Goal: Task Accomplishment & Management: Complete application form

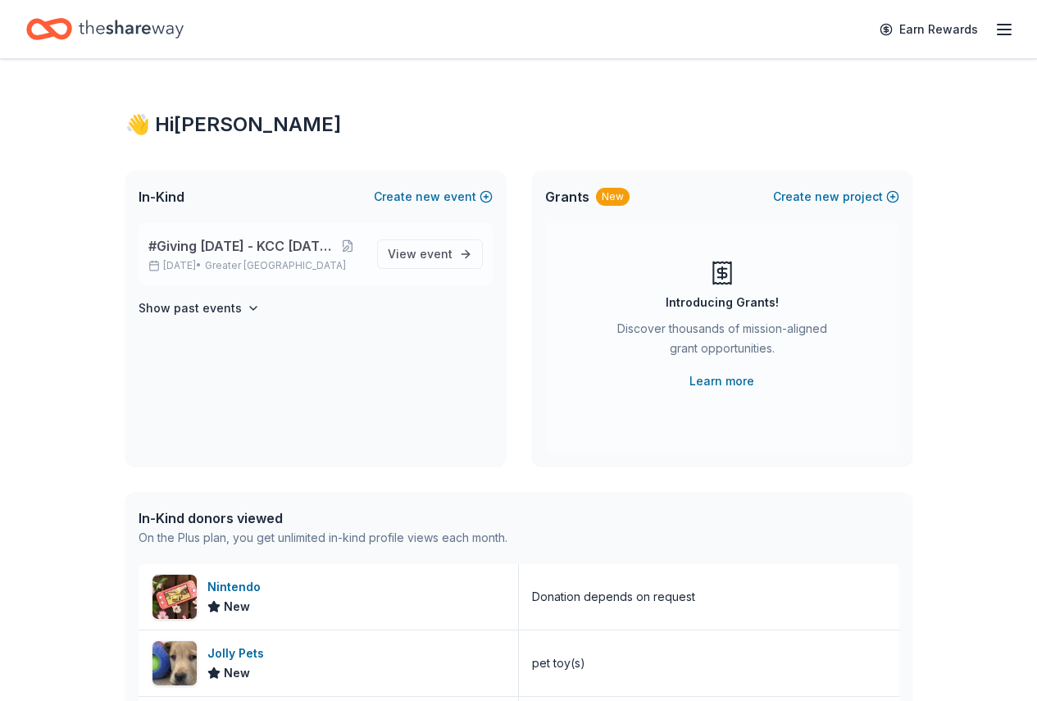
click at [215, 244] on span "#Giving [DATE] - KCC [DATE]" at bounding box center [239, 246] width 183 height 20
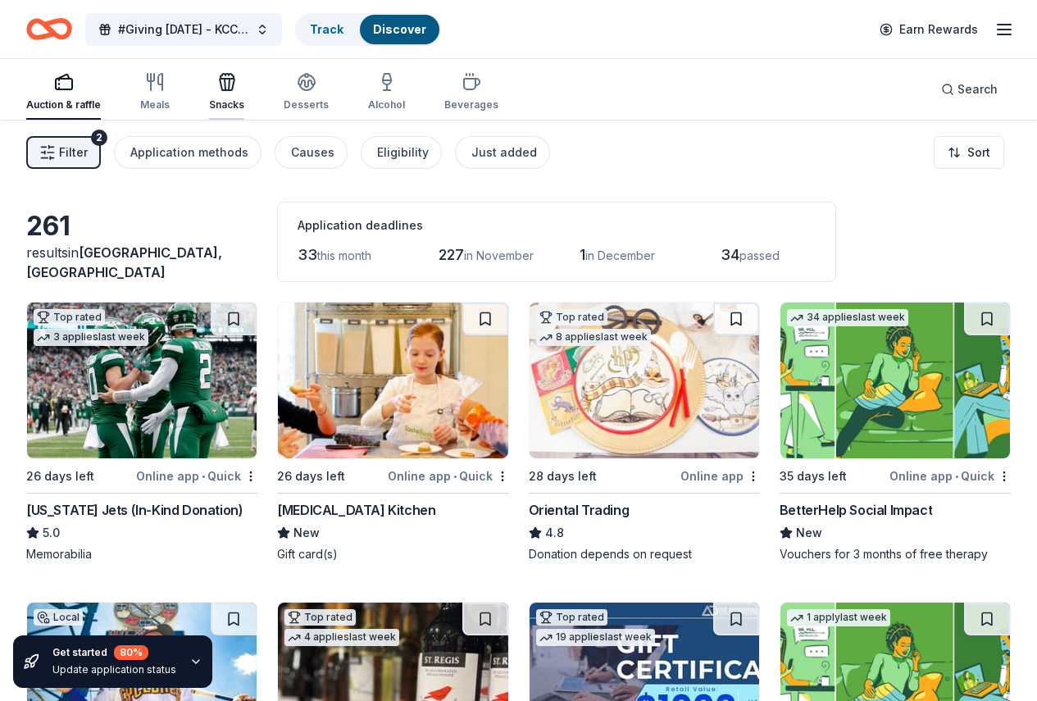
click at [235, 79] on icon "button" at bounding box center [227, 84] width 15 height 11
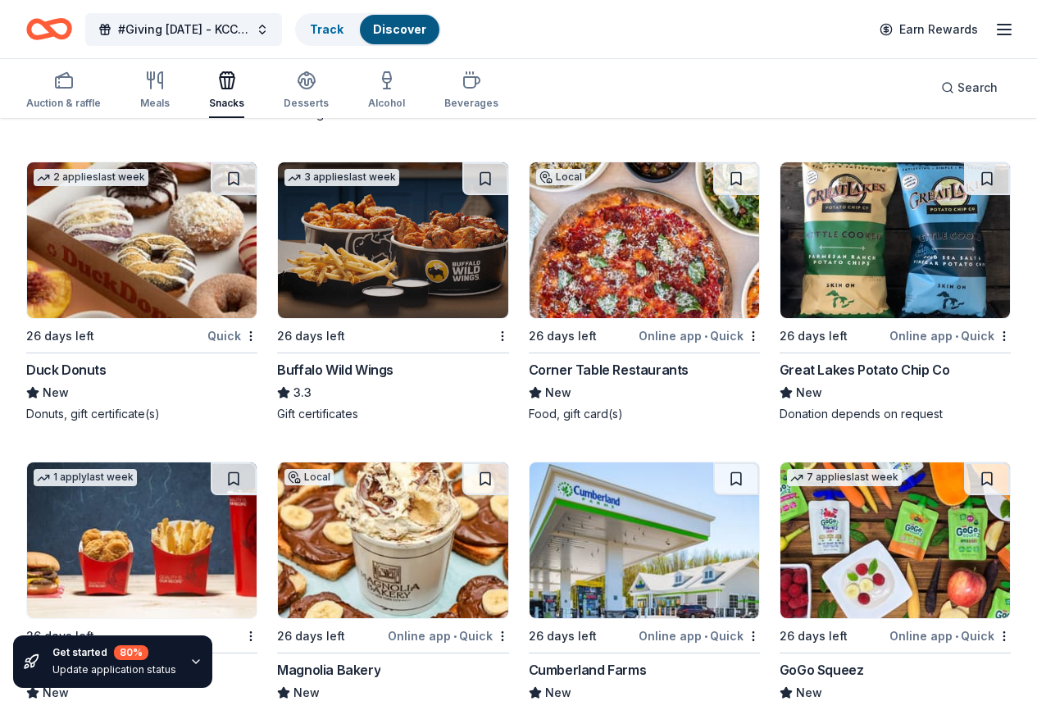
scroll to position [2408, 0]
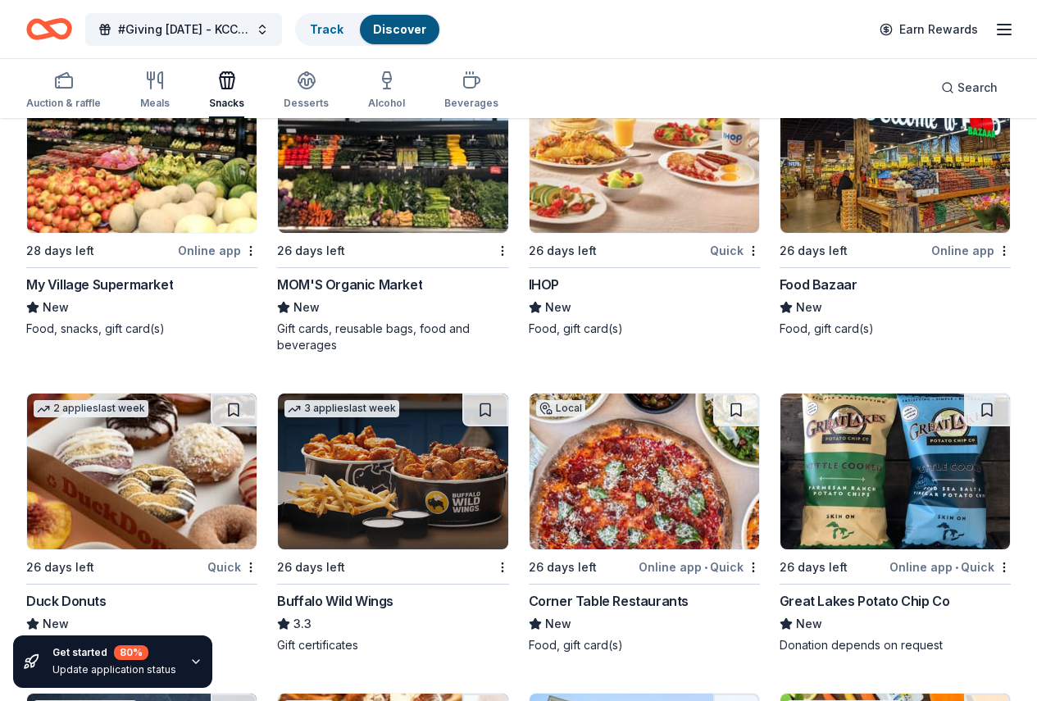
click at [781, 394] on img at bounding box center [896, 472] width 230 height 156
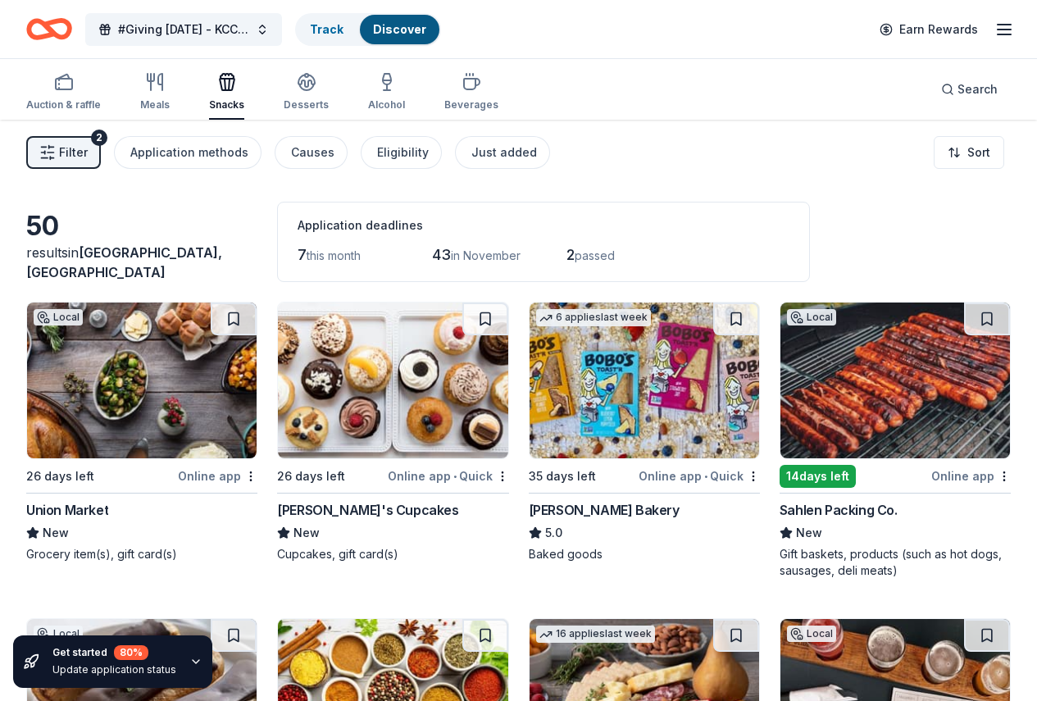
scroll to position [34, 0]
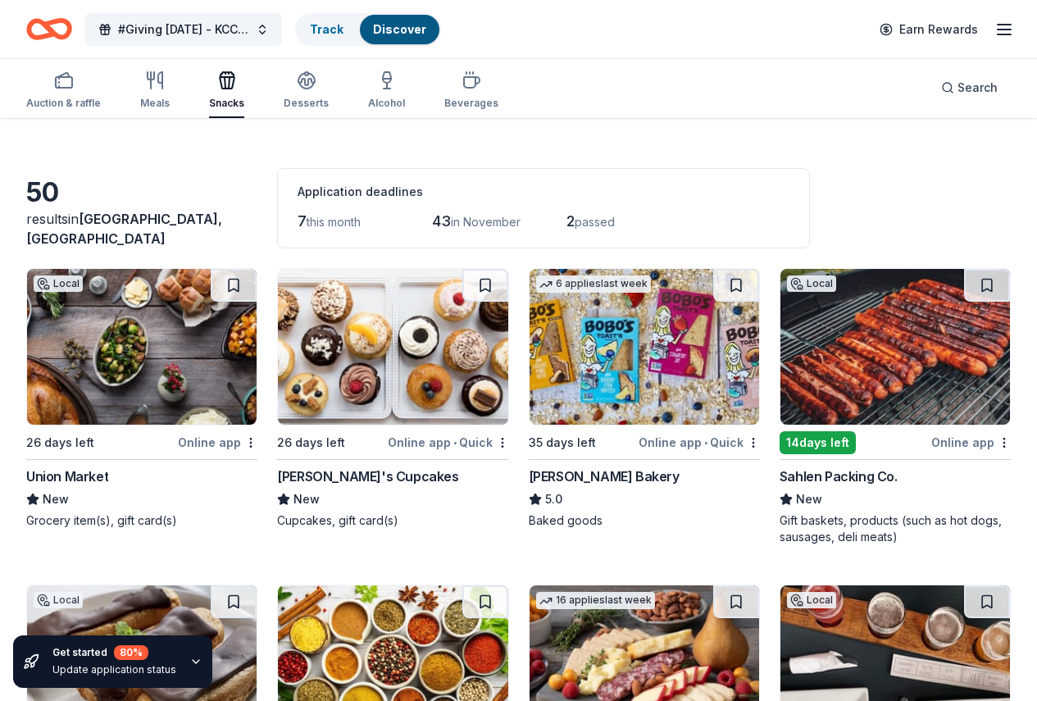
click at [326, 348] on img at bounding box center [393, 347] width 230 height 156
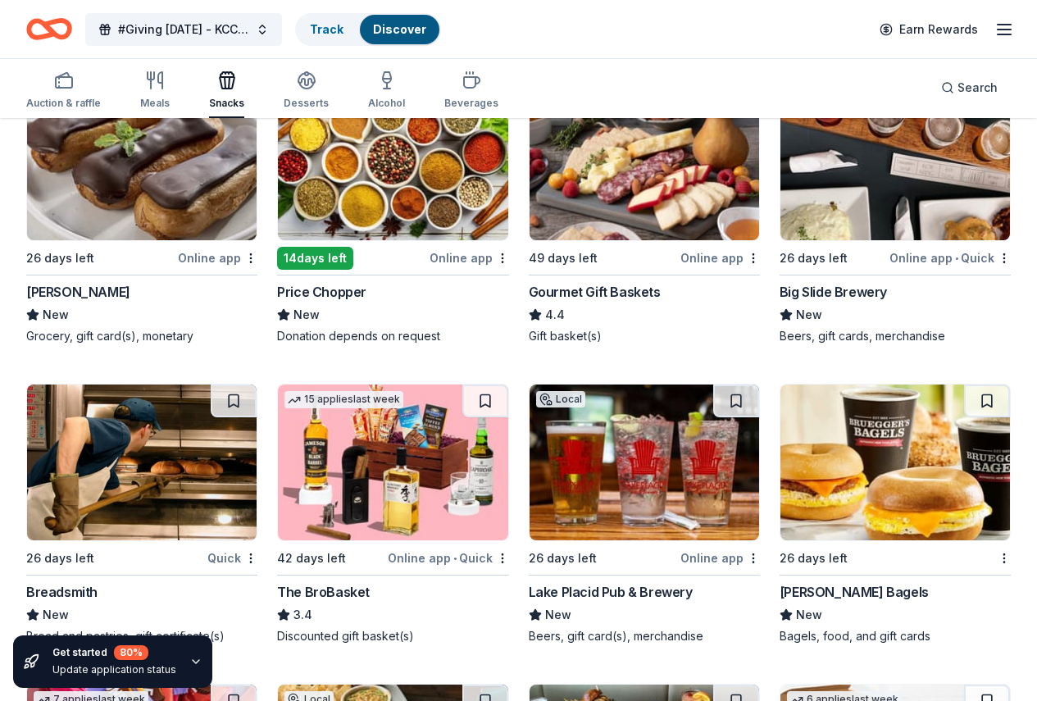
scroll to position [673, 0]
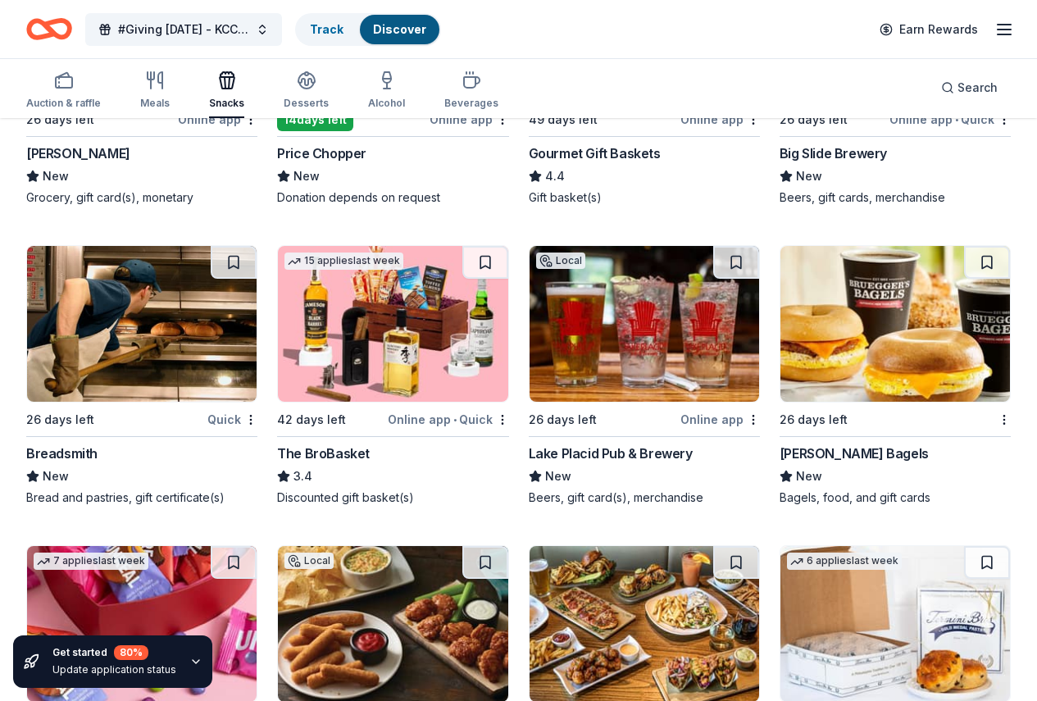
click at [781, 315] on img at bounding box center [896, 324] width 230 height 156
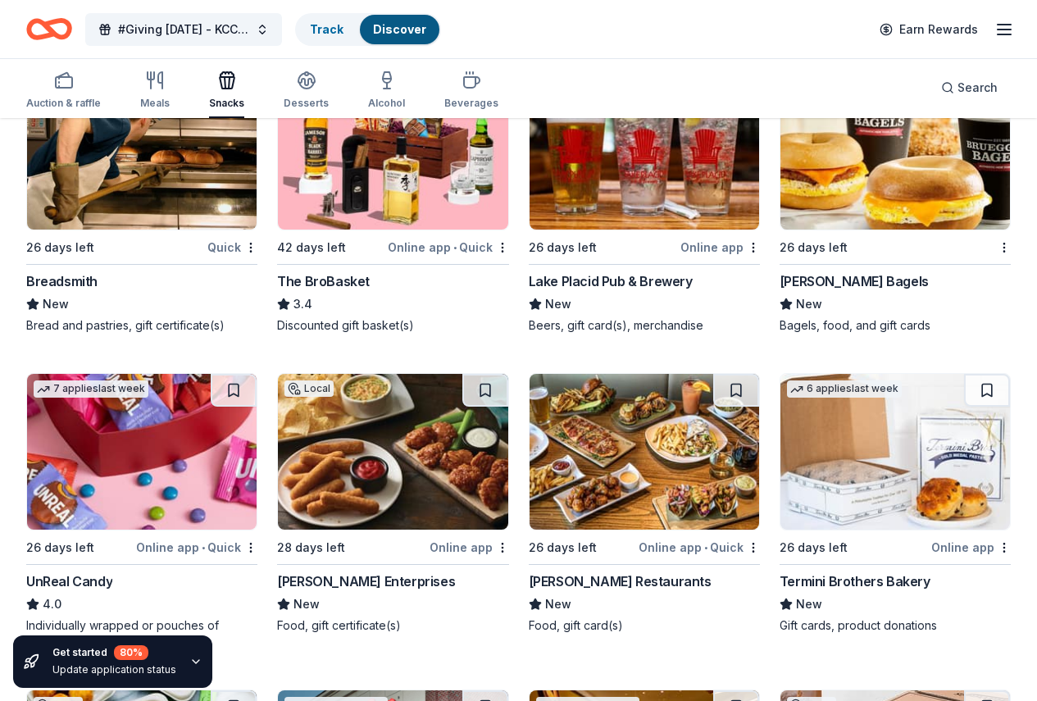
scroll to position [1056, 0]
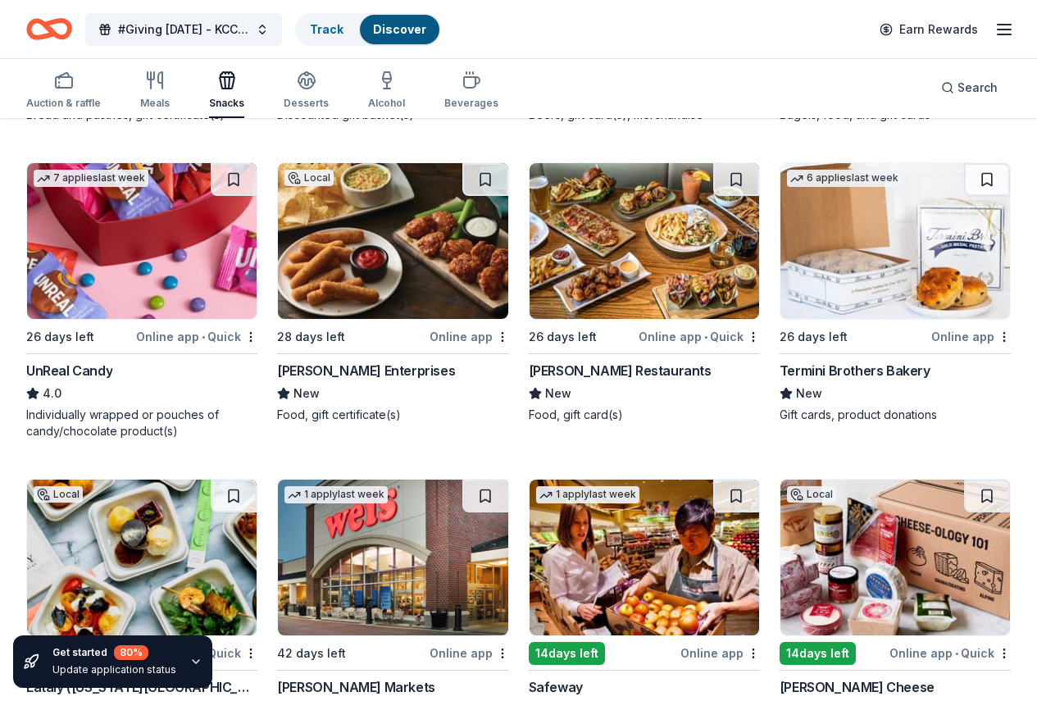
click at [724, 480] on img at bounding box center [645, 558] width 230 height 156
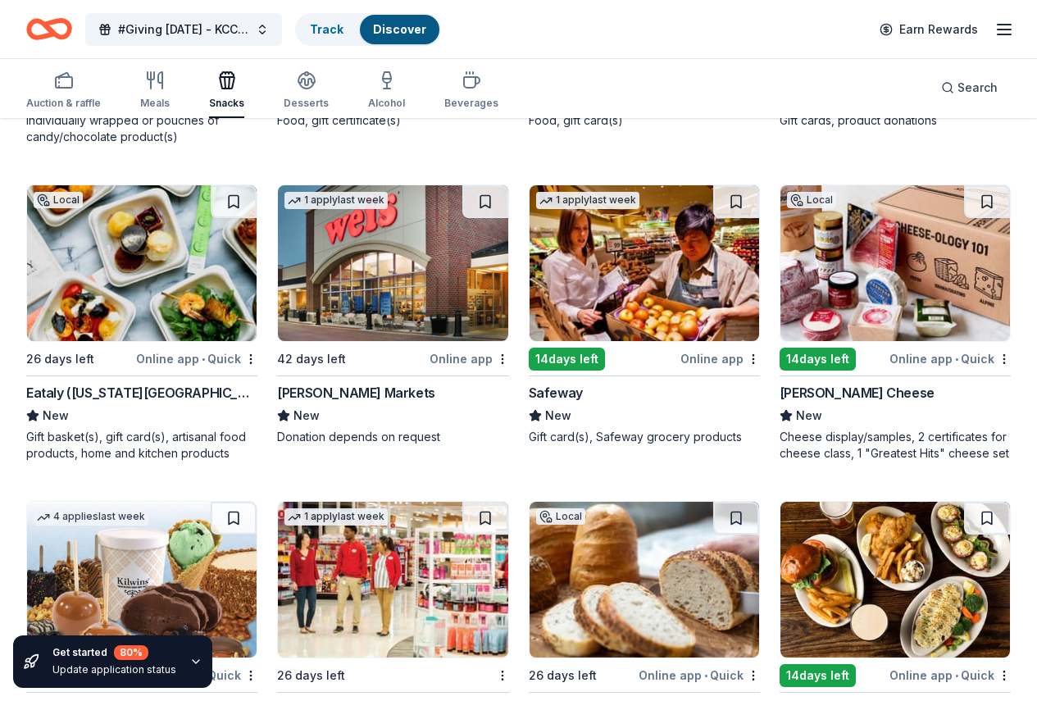
click at [98, 502] on img at bounding box center [142, 580] width 230 height 156
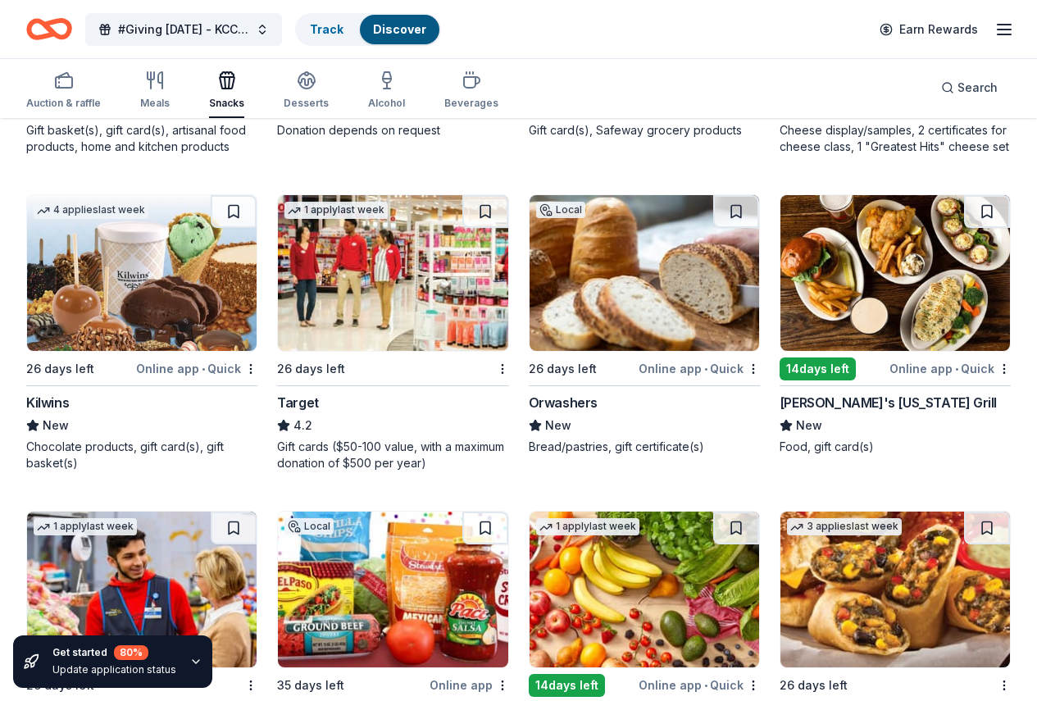
scroll to position [1641, 0]
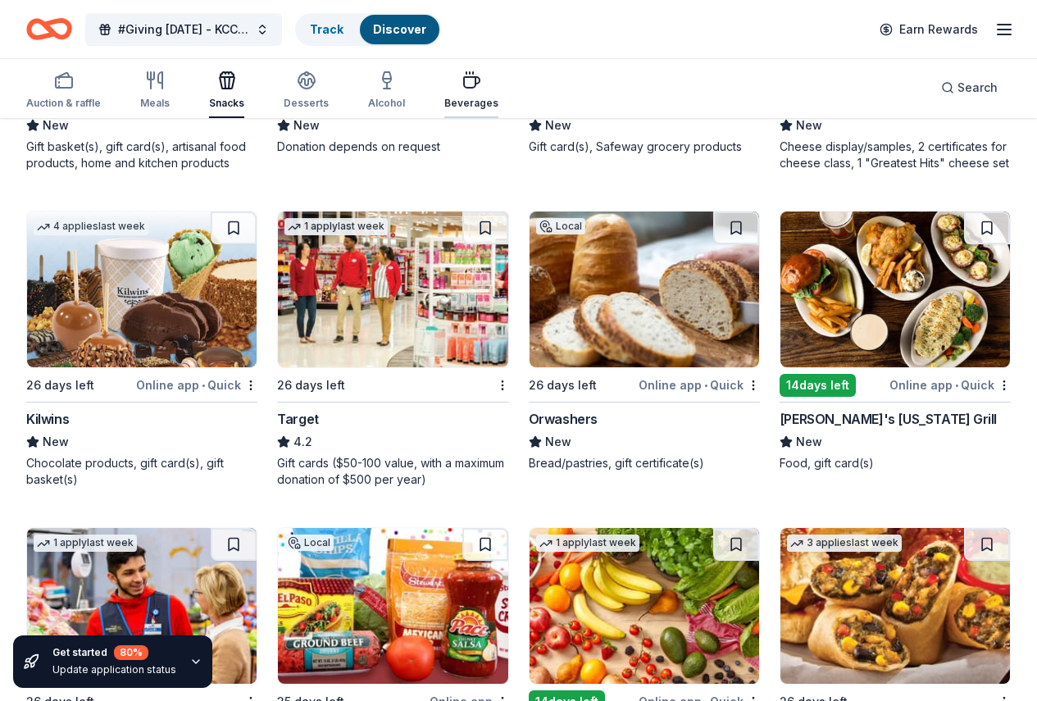
click at [470, 85] on icon "button" at bounding box center [472, 82] width 16 height 11
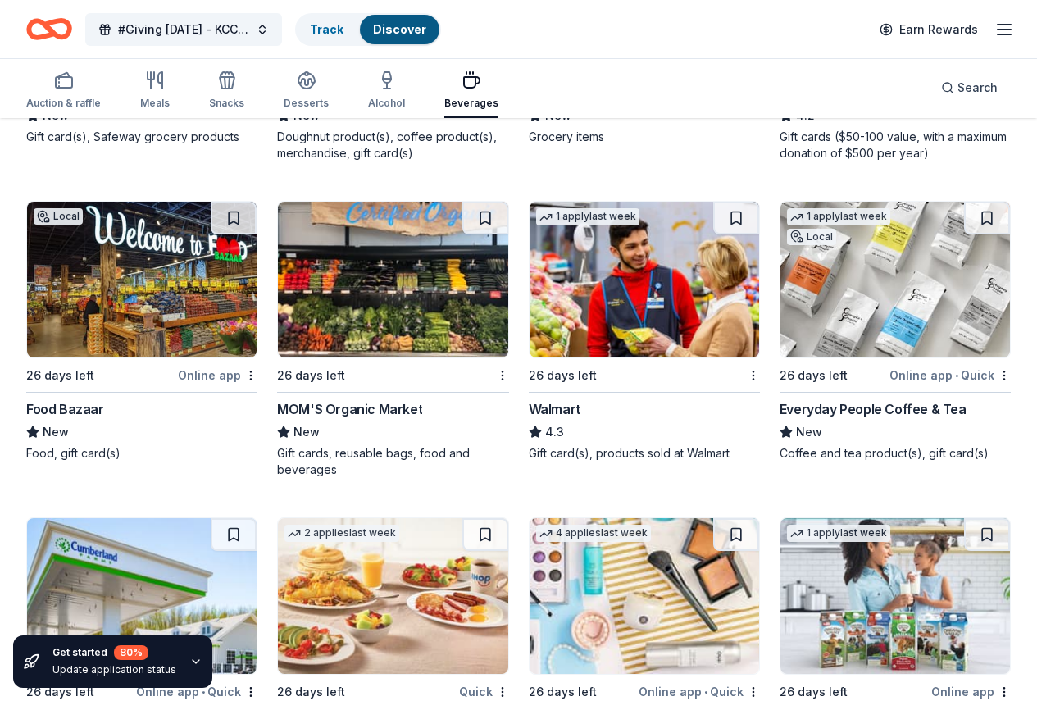
scroll to position [1054, 0]
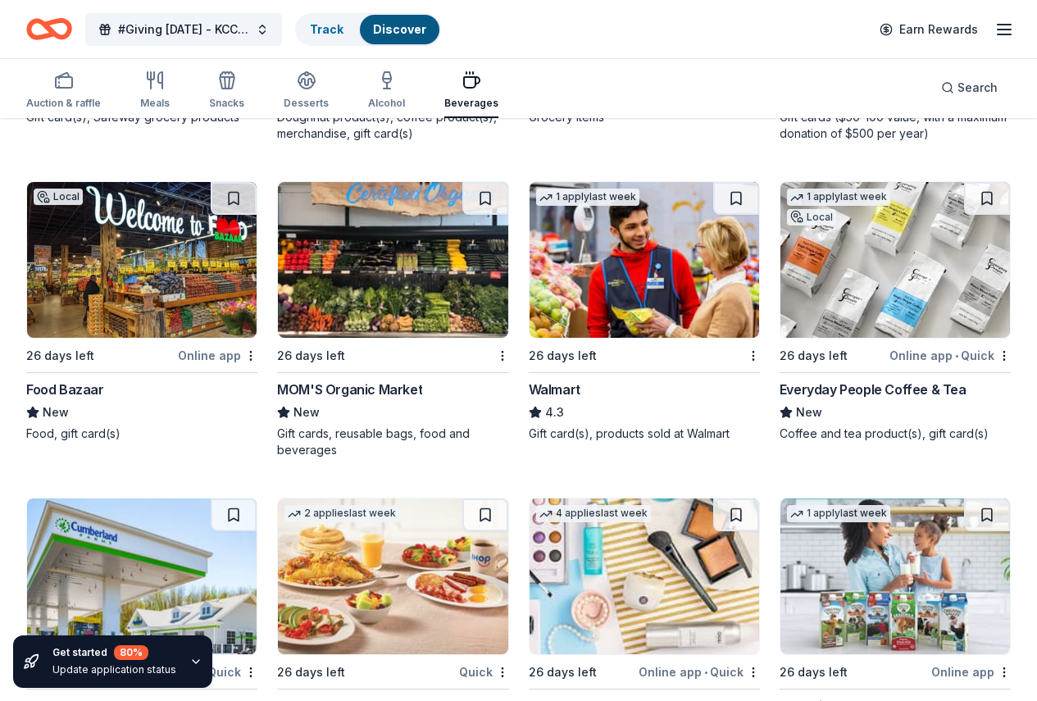
click at [781, 299] on img at bounding box center [896, 260] width 230 height 156
click at [496, 499] on img at bounding box center [393, 577] width 230 height 156
click at [235, 77] on icon "button" at bounding box center [227, 82] width 15 height 11
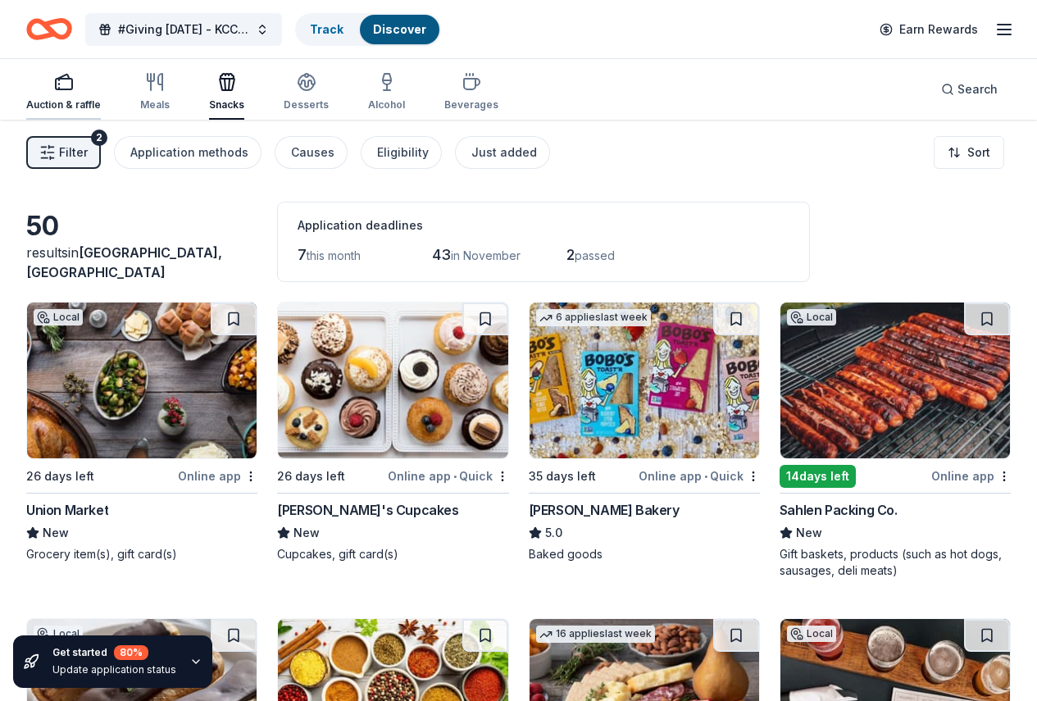
click at [74, 84] on icon "button" at bounding box center [64, 82] width 20 height 20
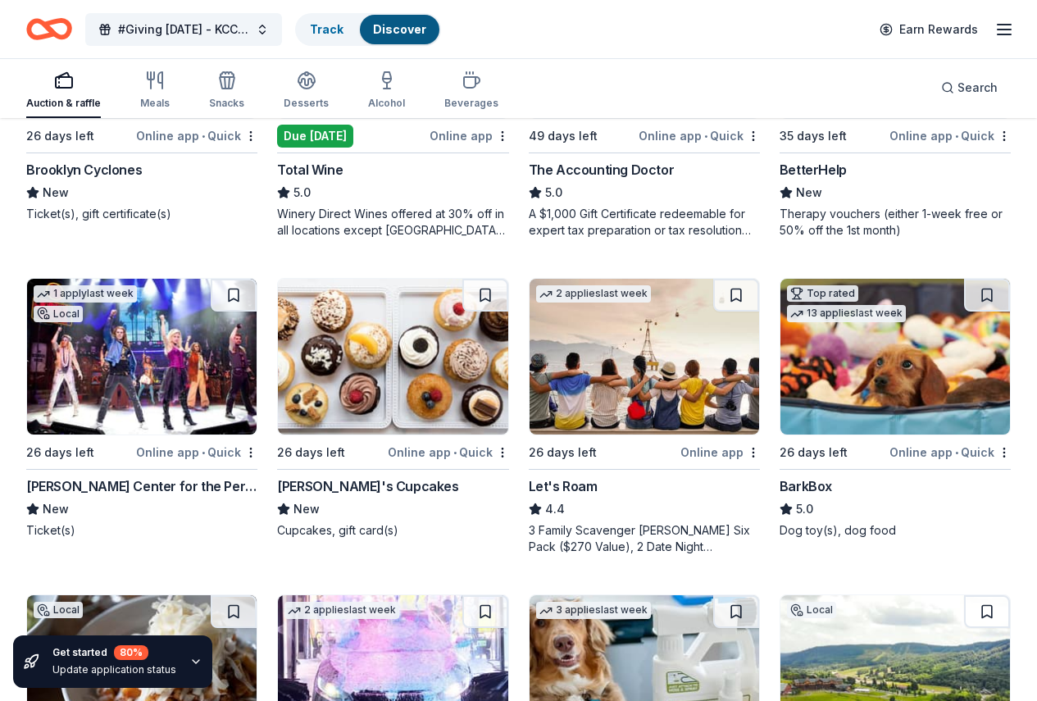
scroll to position [735, 0]
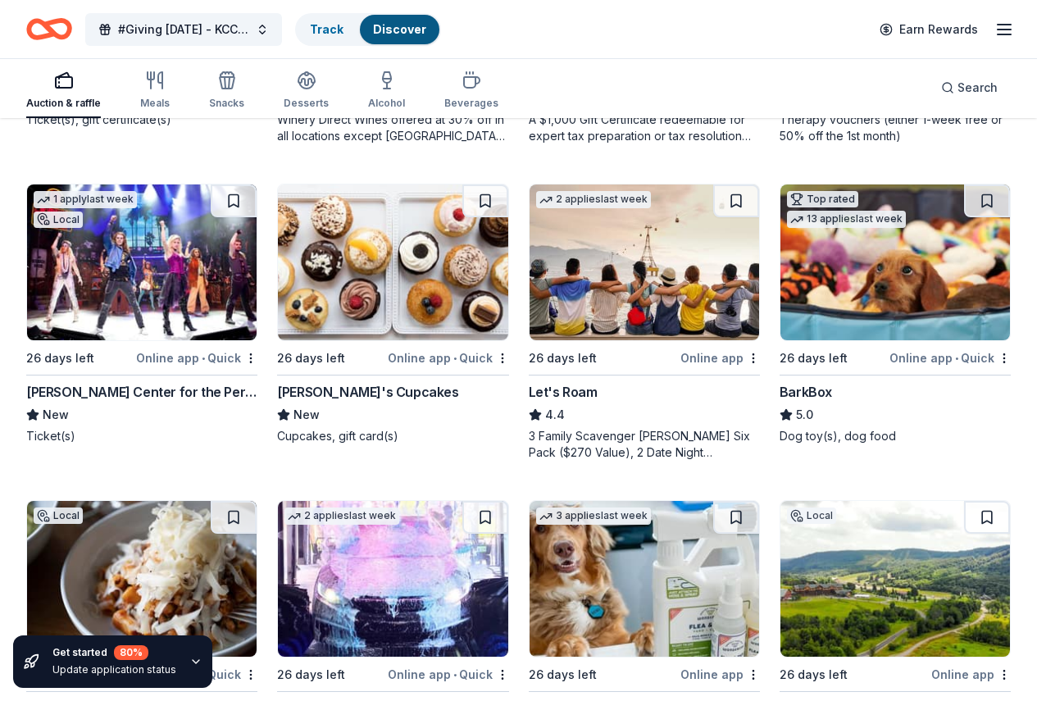
click at [530, 295] on img at bounding box center [645, 262] width 230 height 156
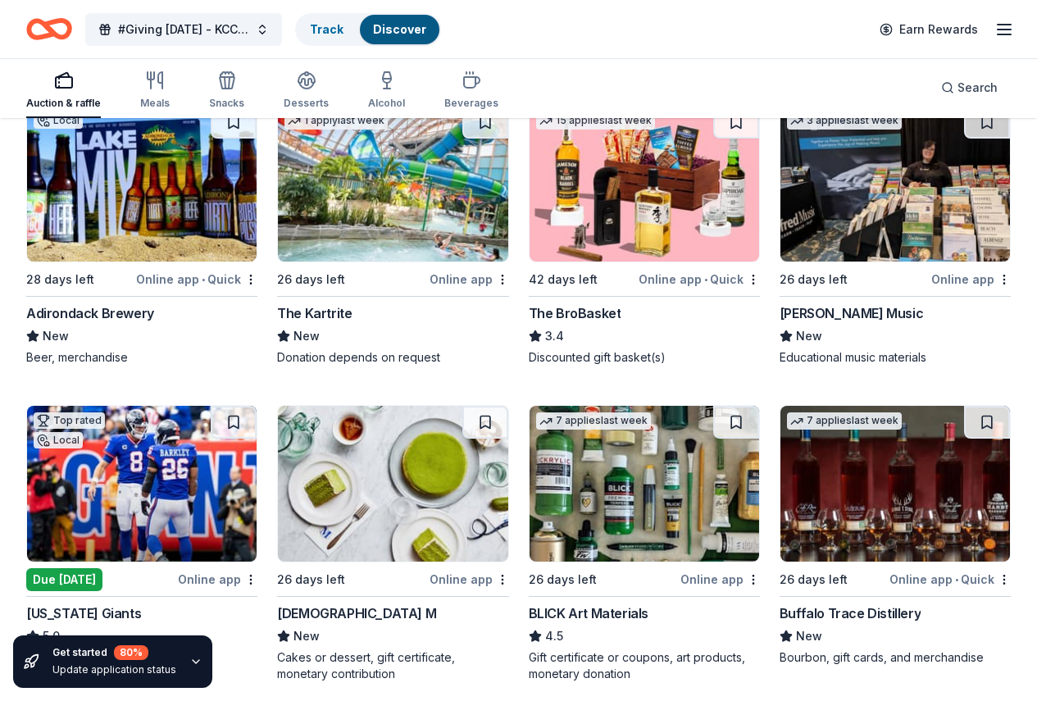
scroll to position [4115, 0]
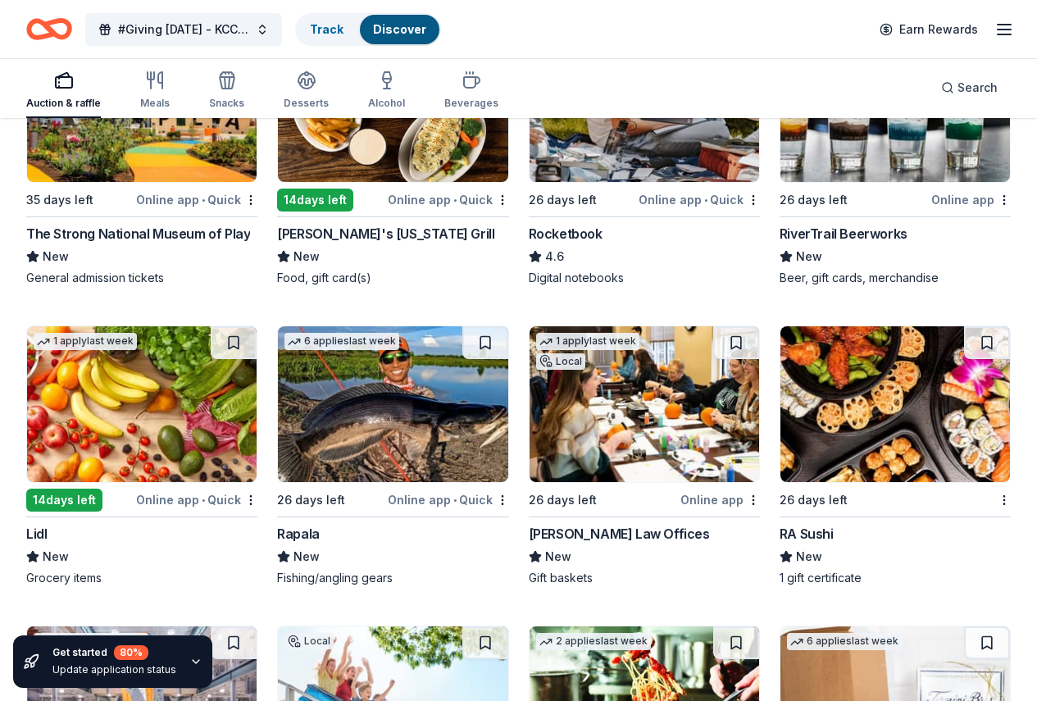
scroll to position [6860, 0]
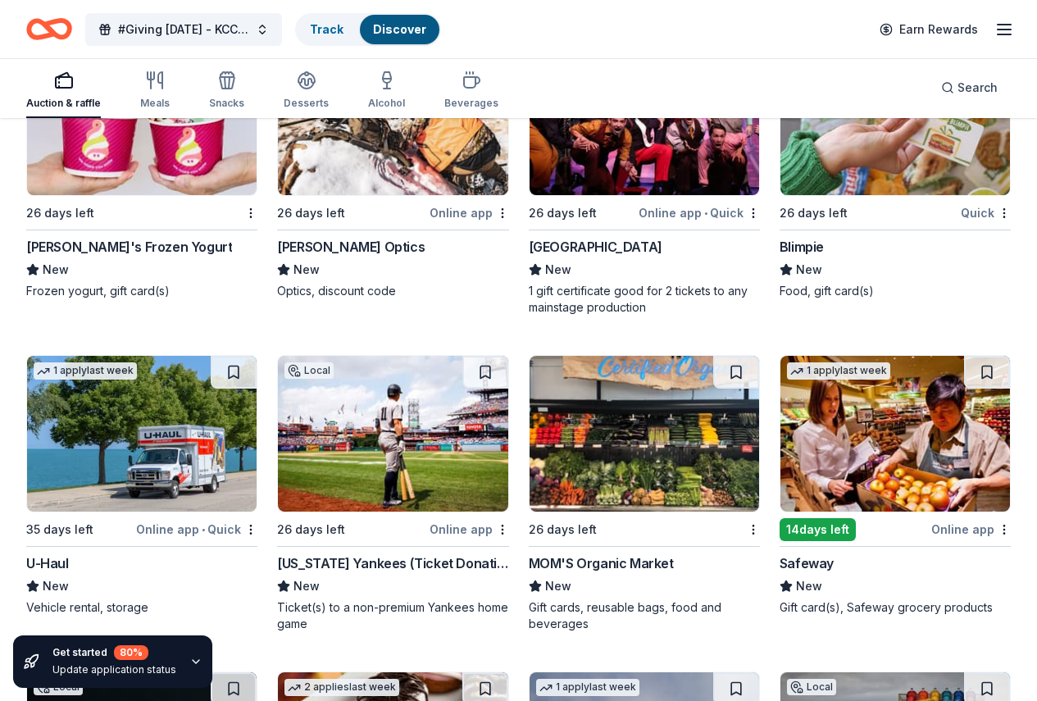
scroll to position [8310, 0]
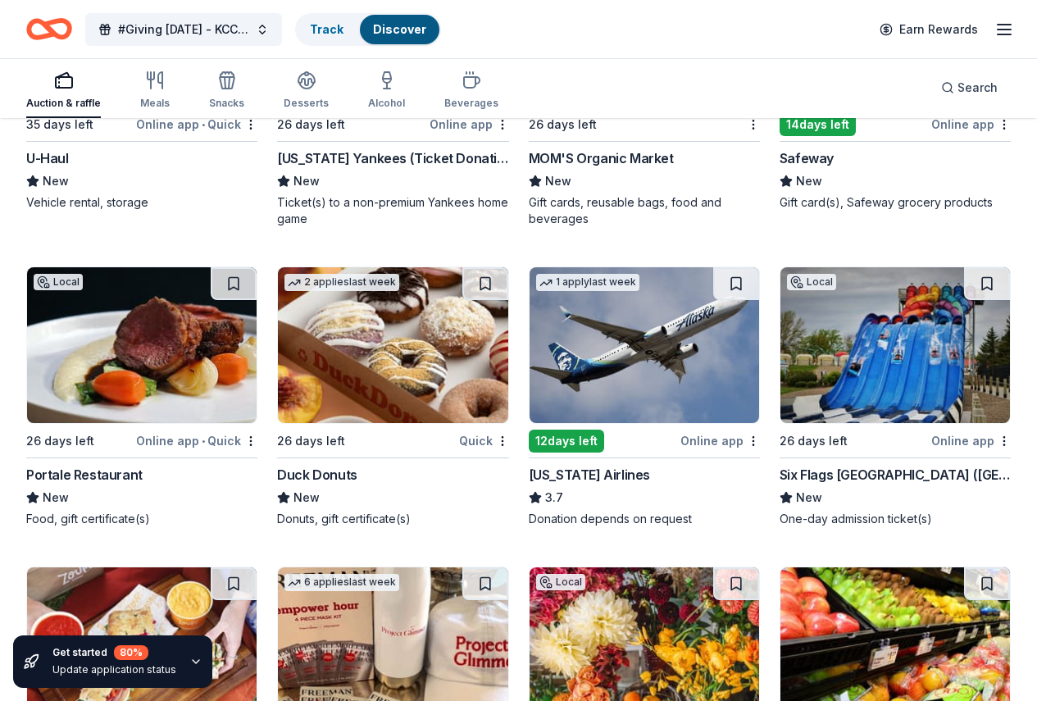
scroll to position [8512, 0]
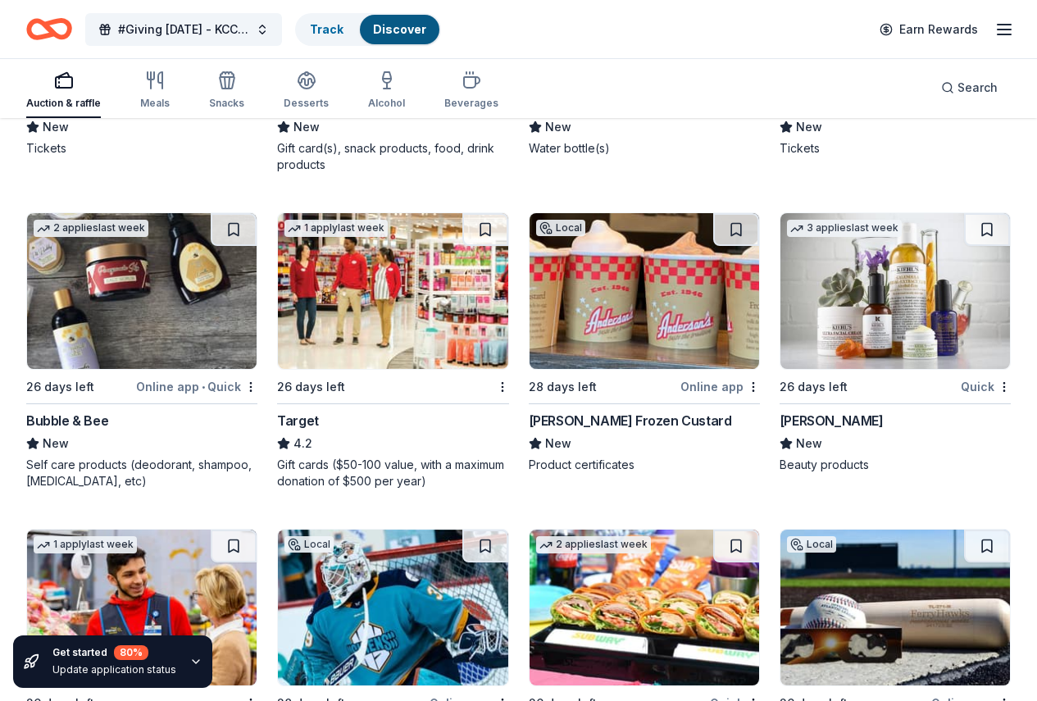
scroll to position [10710, 0]
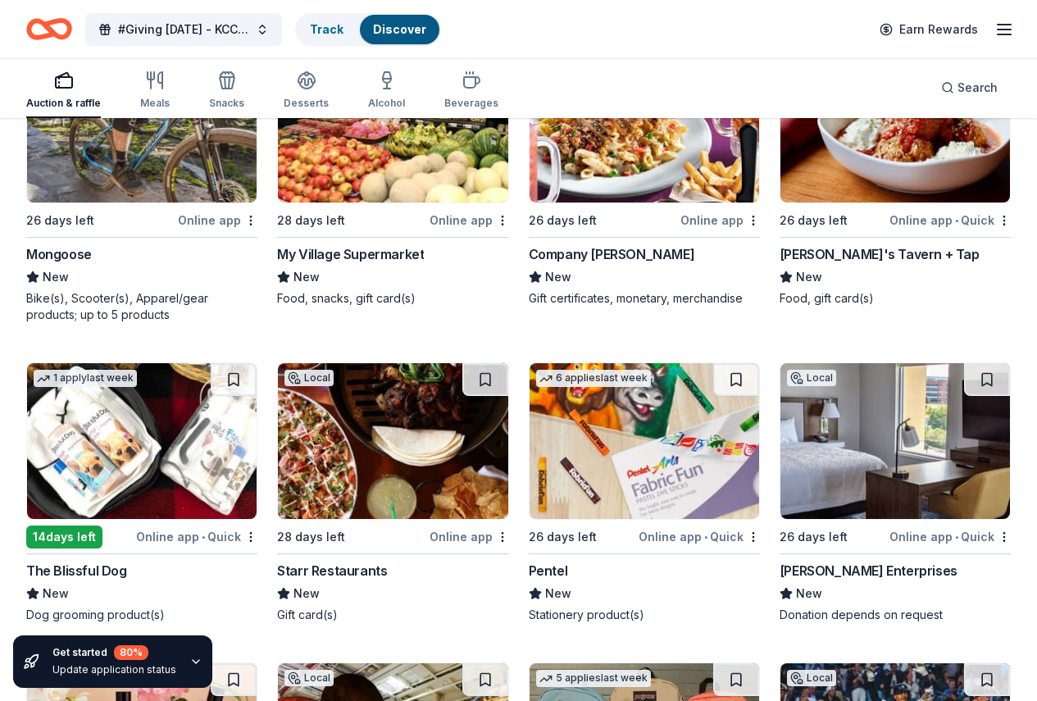
scroll to position [13568, 0]
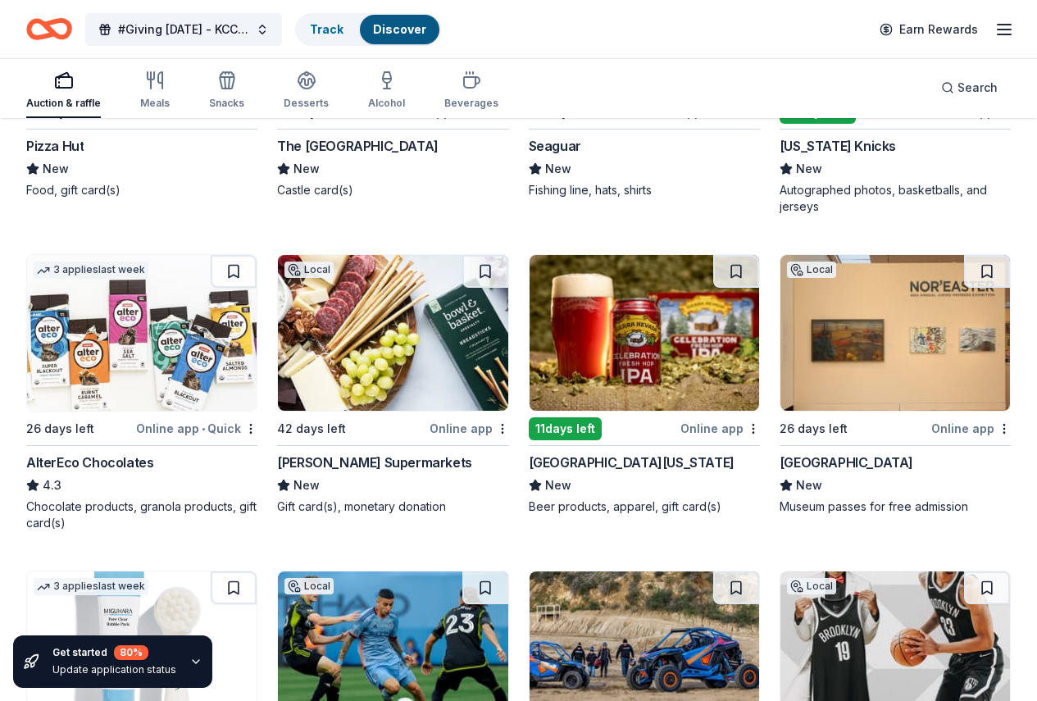
scroll to position [14647, 0]
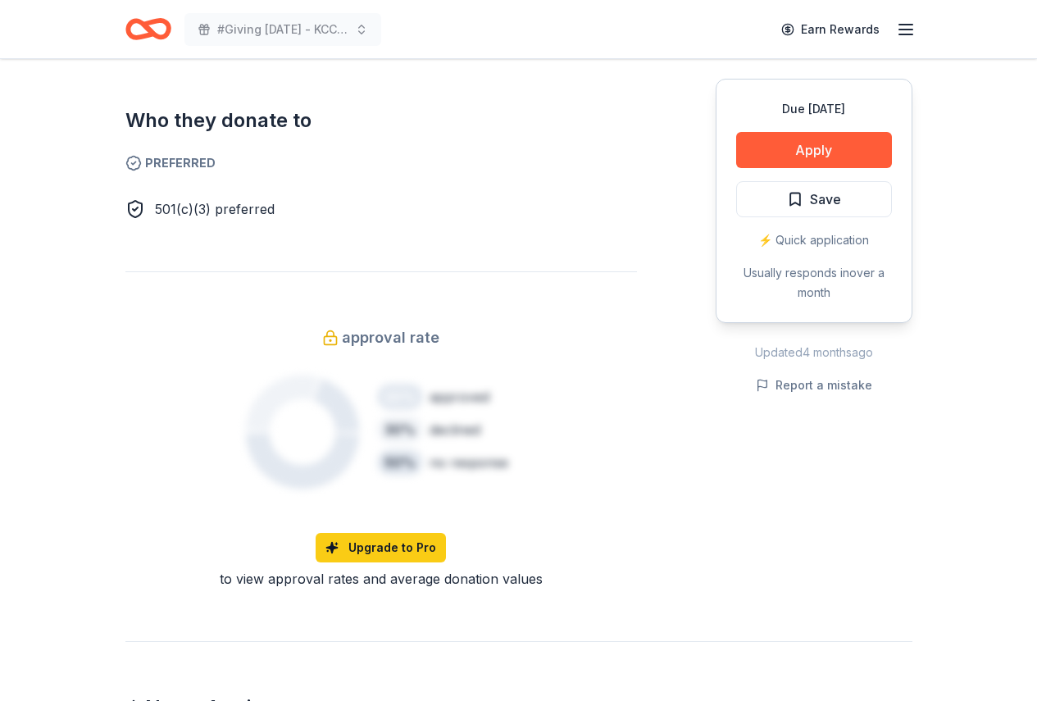
scroll to position [720, 0]
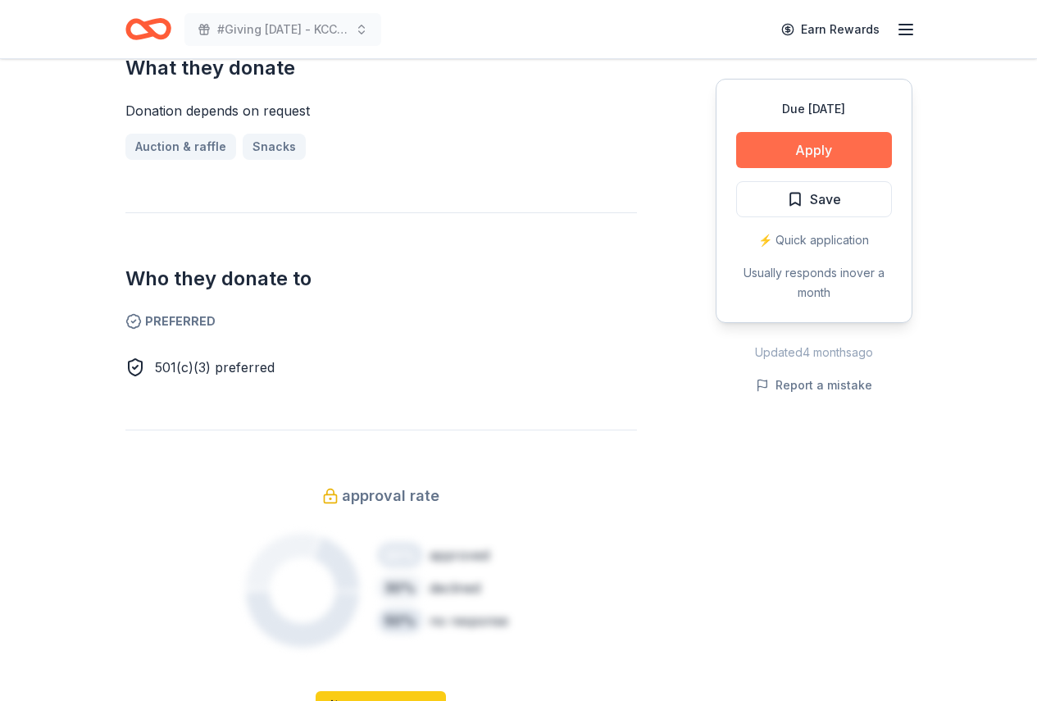
click at [792, 148] on button "Apply" at bounding box center [814, 150] width 156 height 36
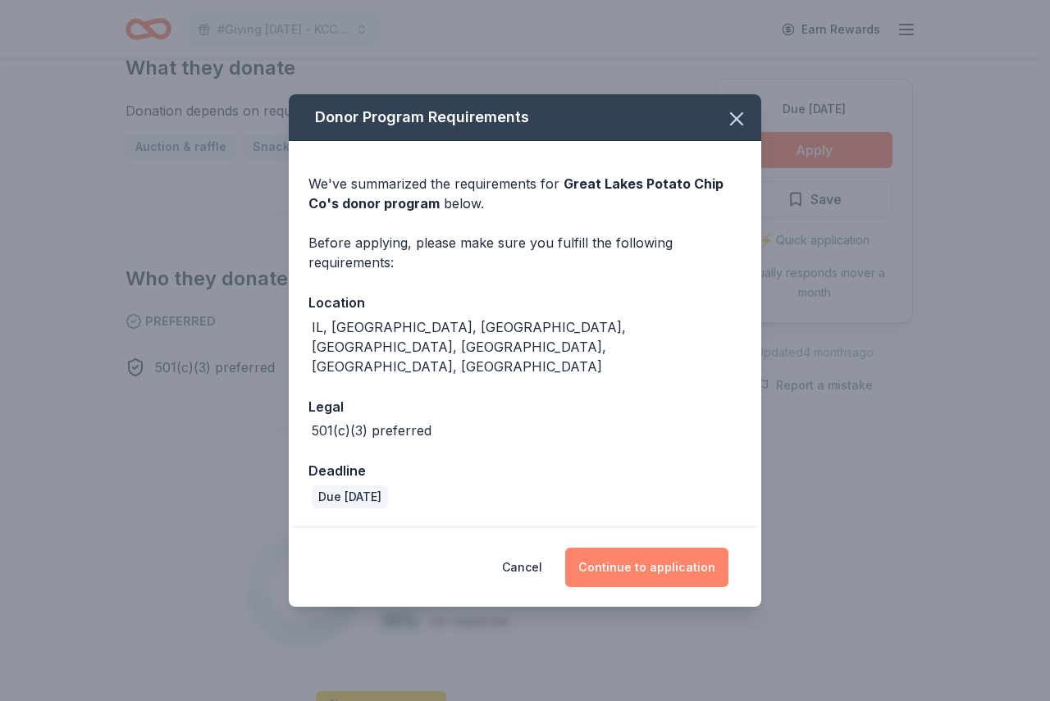
click at [608, 549] on button "Continue to application" at bounding box center [646, 567] width 163 height 39
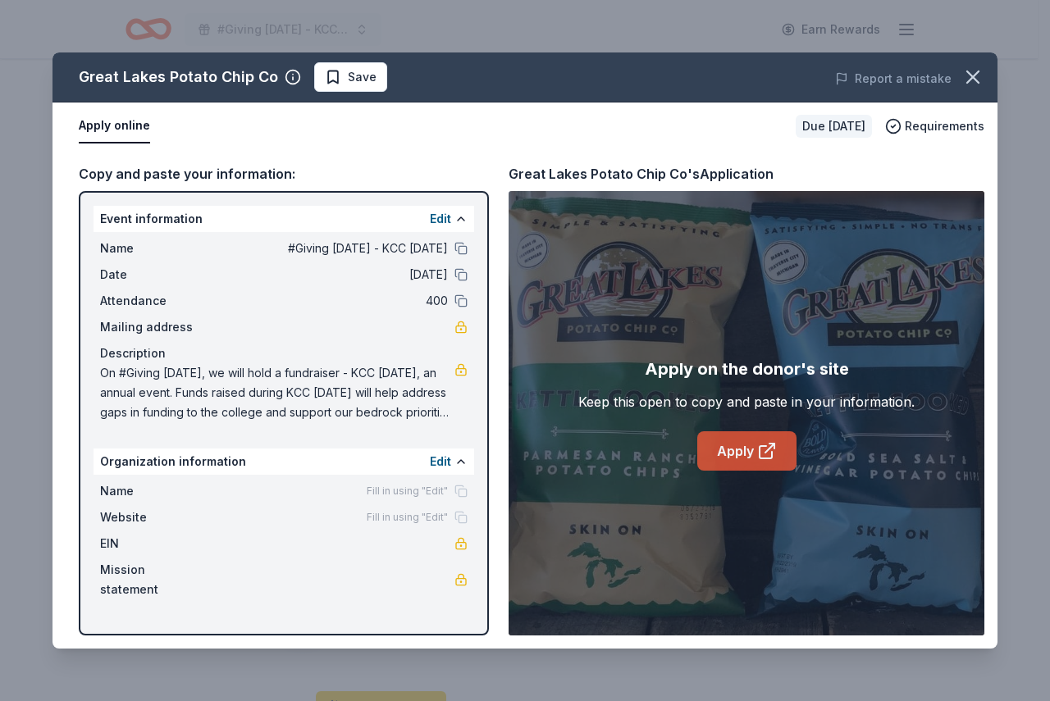
click at [723, 452] on link "Apply" at bounding box center [746, 450] width 99 height 39
click at [966, 79] on icon "button" at bounding box center [972, 77] width 23 height 23
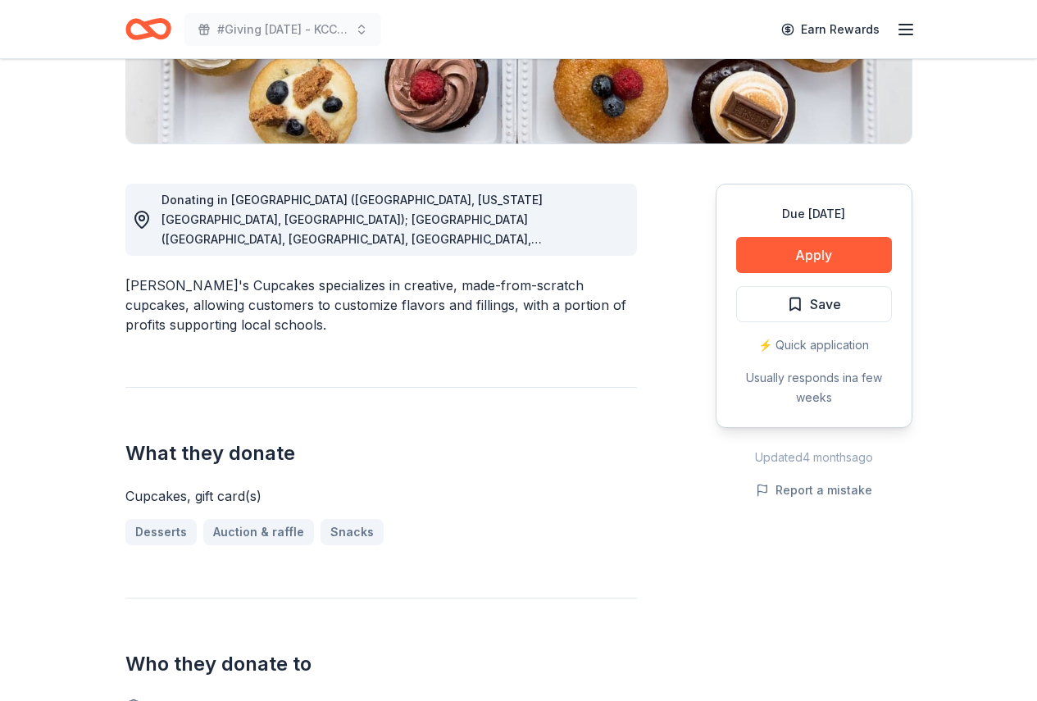
scroll to position [290, 0]
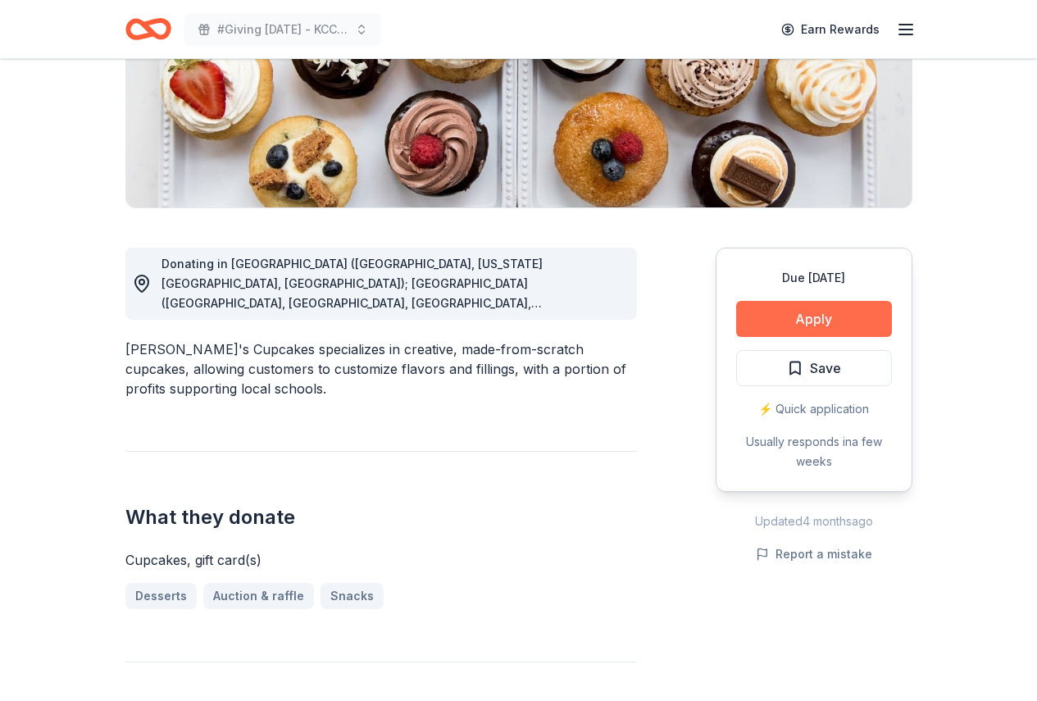
click at [795, 318] on button "Apply" at bounding box center [814, 319] width 156 height 36
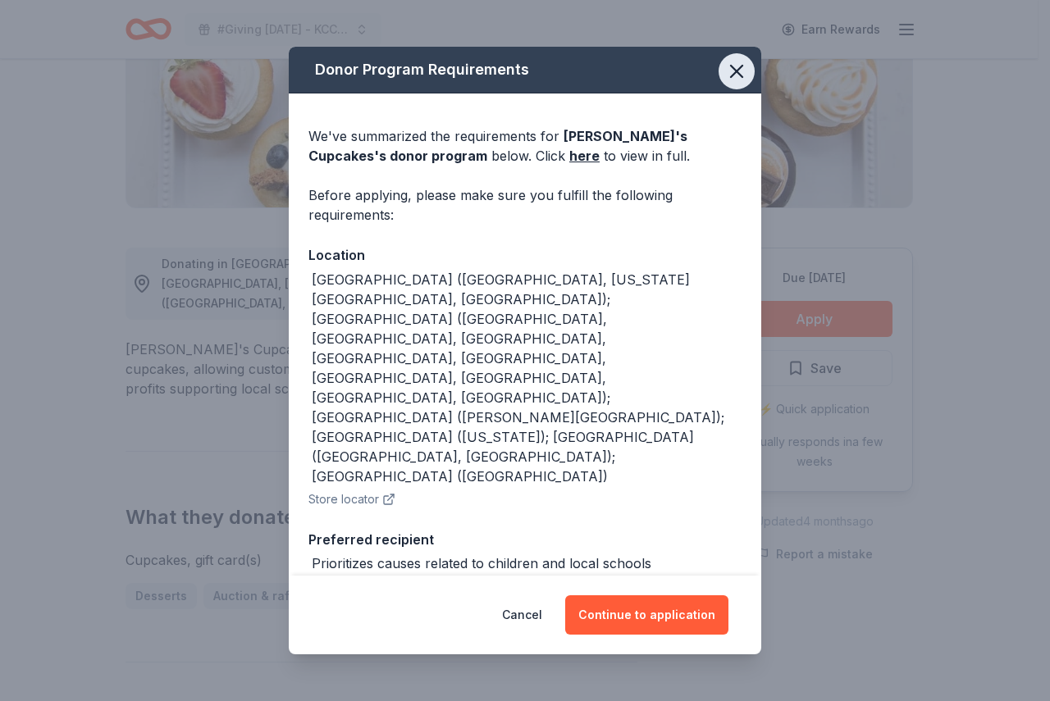
click at [740, 77] on icon "button" at bounding box center [736, 71] width 11 height 11
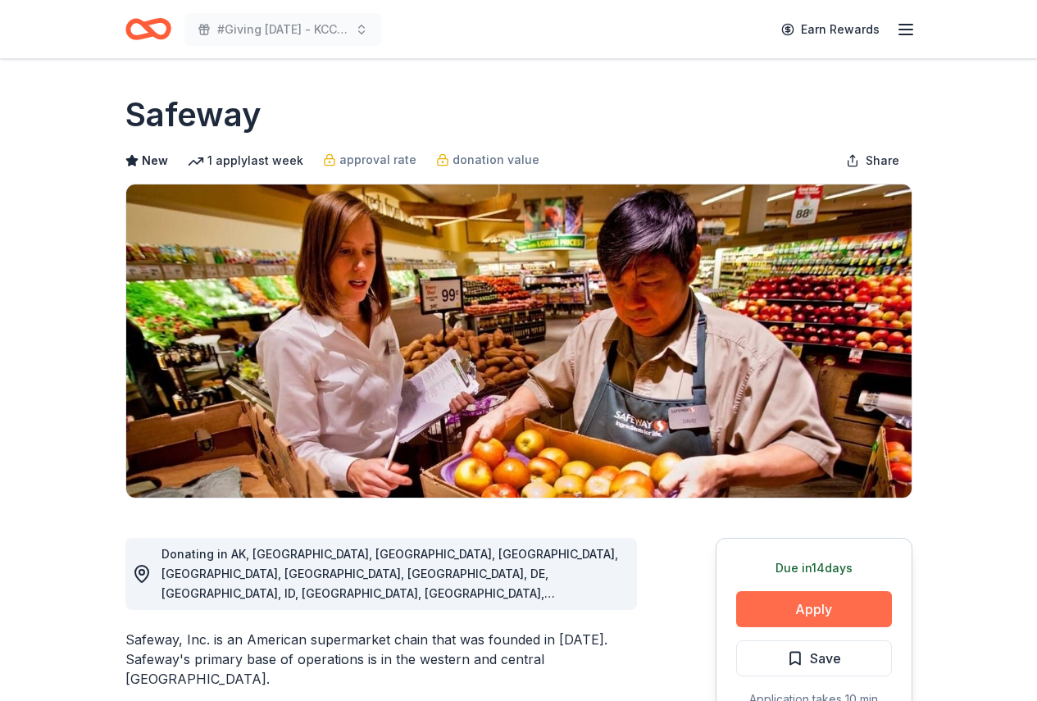
click at [784, 617] on button "Apply" at bounding box center [814, 609] width 156 height 36
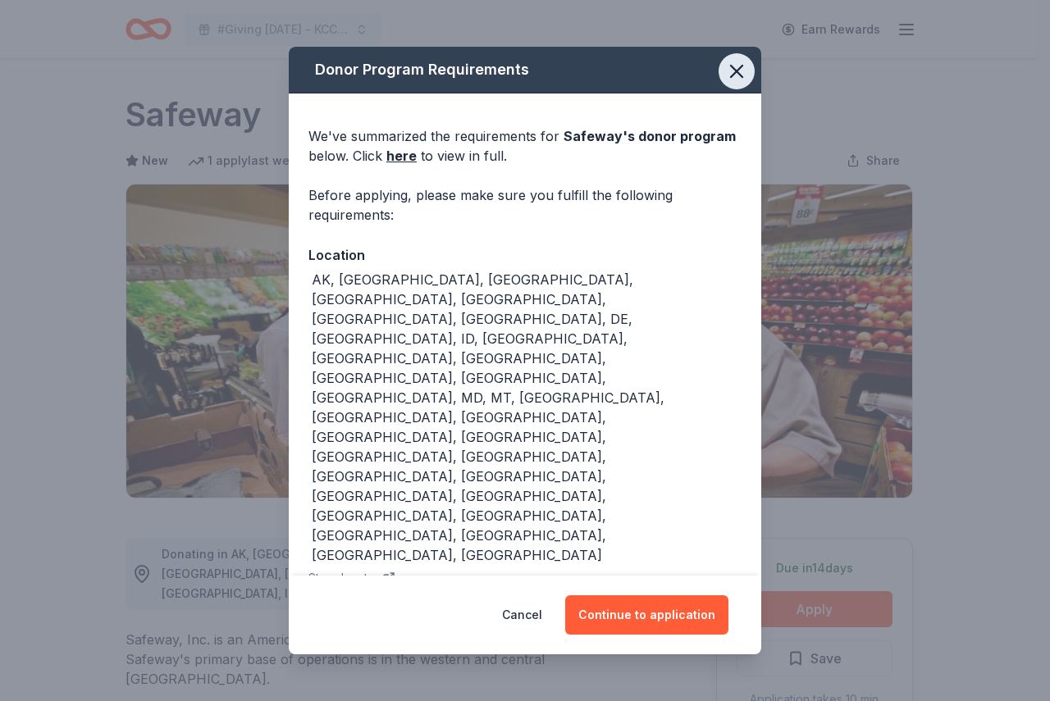
click at [731, 76] on icon "button" at bounding box center [736, 71] width 11 height 11
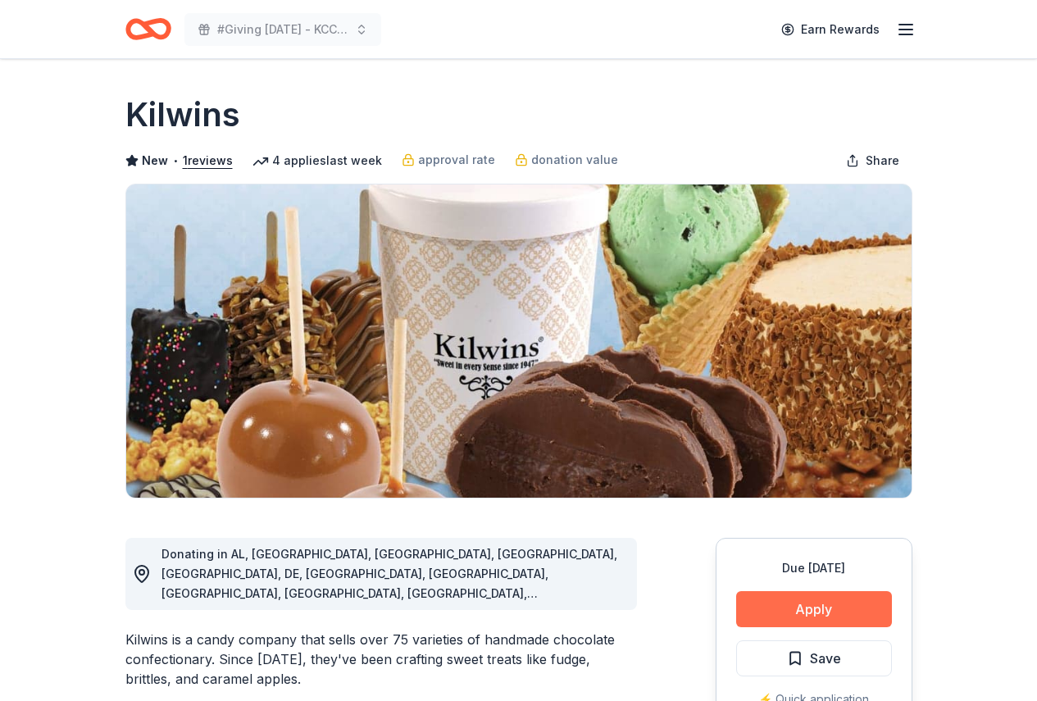
click at [796, 601] on button "Apply" at bounding box center [814, 609] width 156 height 36
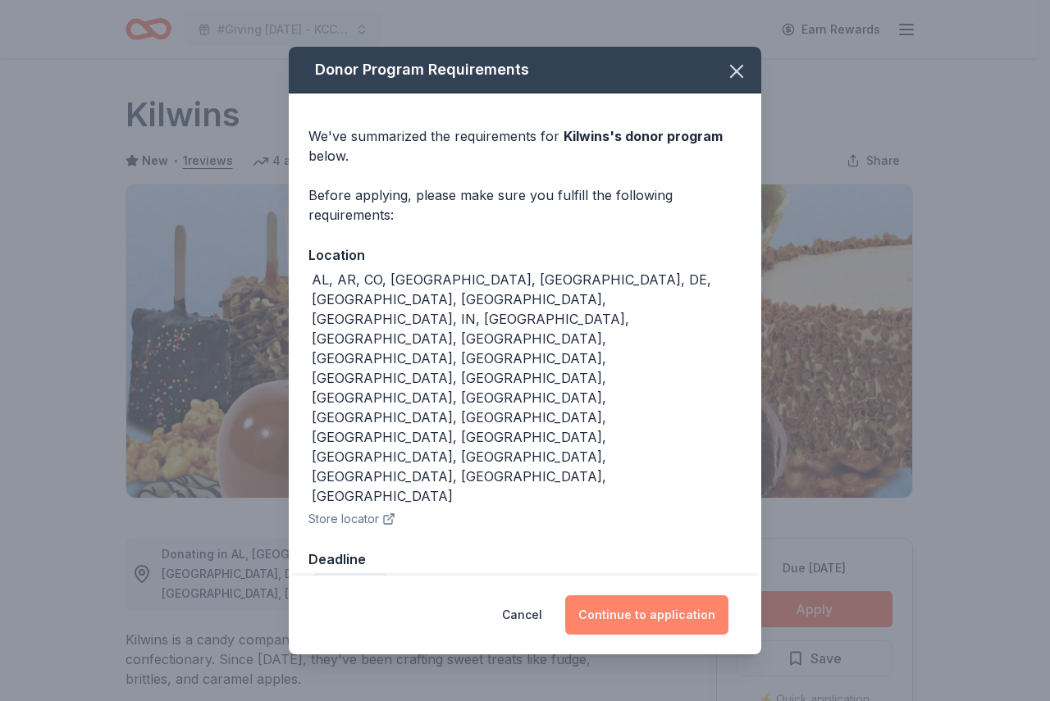
click at [629, 595] on button "Continue to application" at bounding box center [646, 614] width 163 height 39
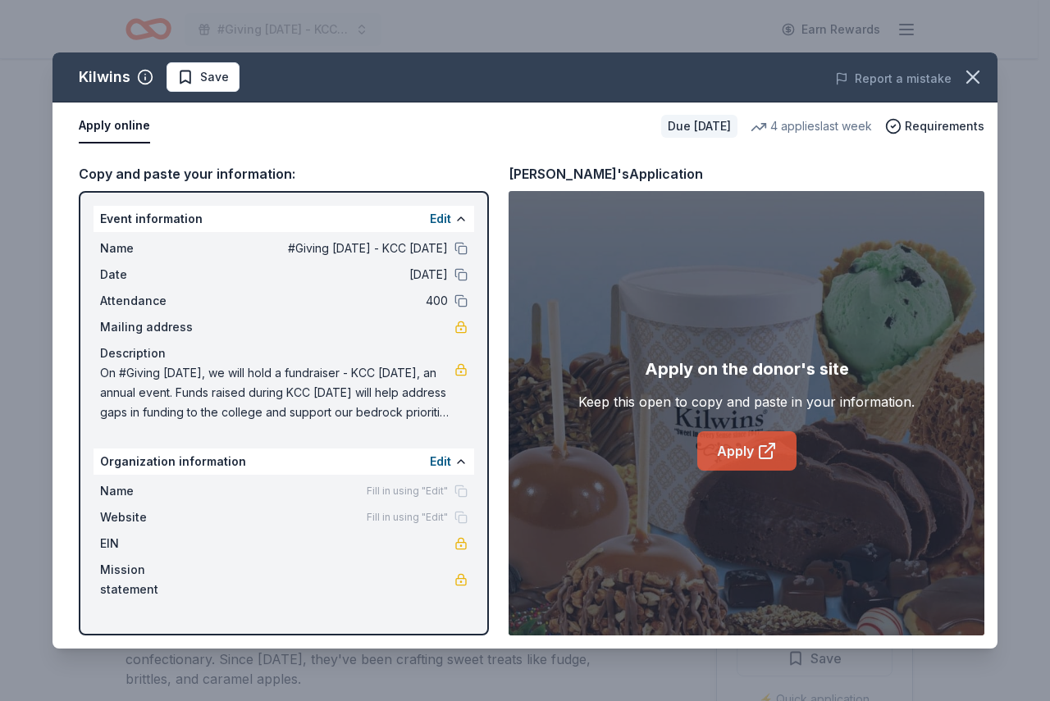
click at [745, 450] on link "Apply" at bounding box center [746, 450] width 99 height 39
click at [969, 74] on icon "button" at bounding box center [972, 76] width 11 height 11
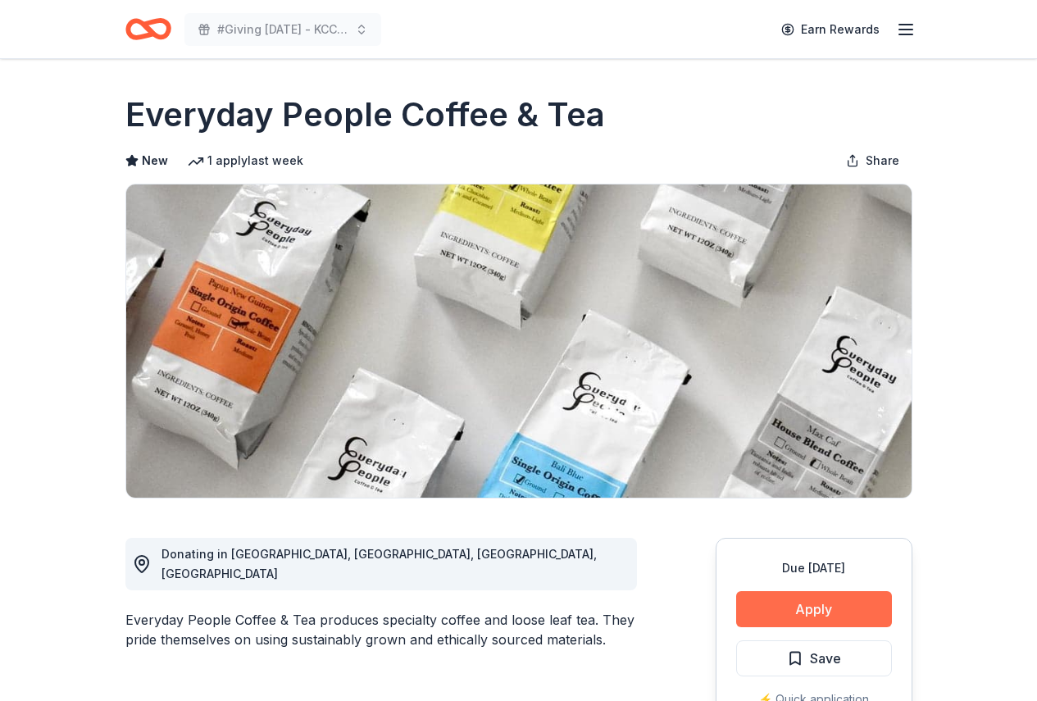
click at [826, 614] on button "Apply" at bounding box center [814, 609] width 156 height 36
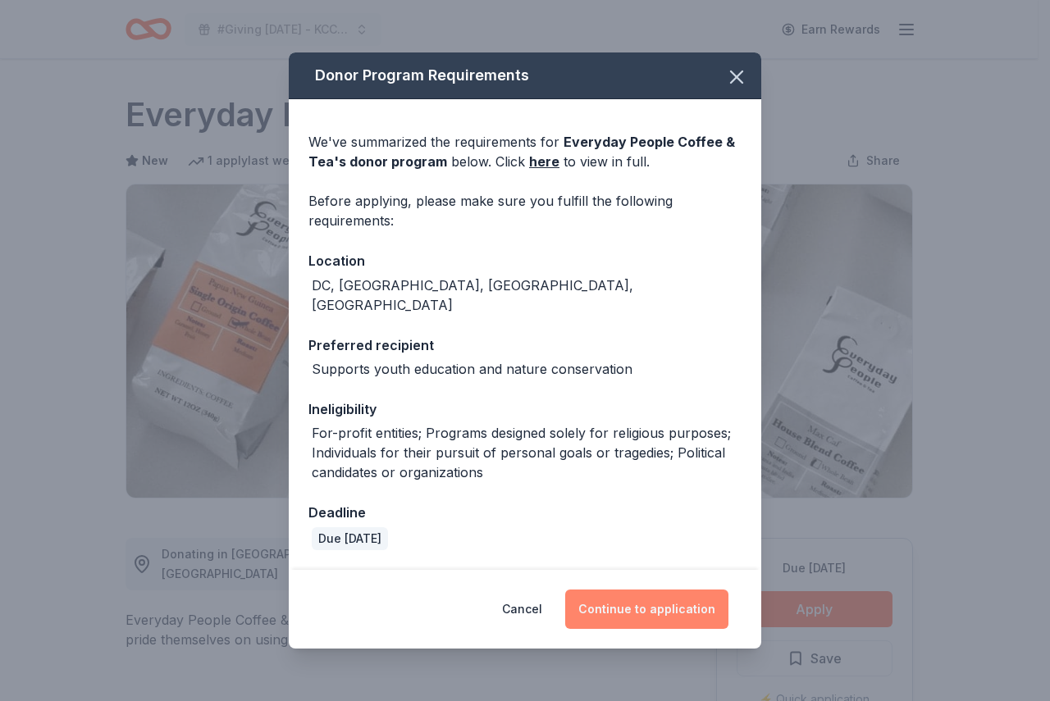
click at [634, 604] on button "Continue to application" at bounding box center [646, 609] width 163 height 39
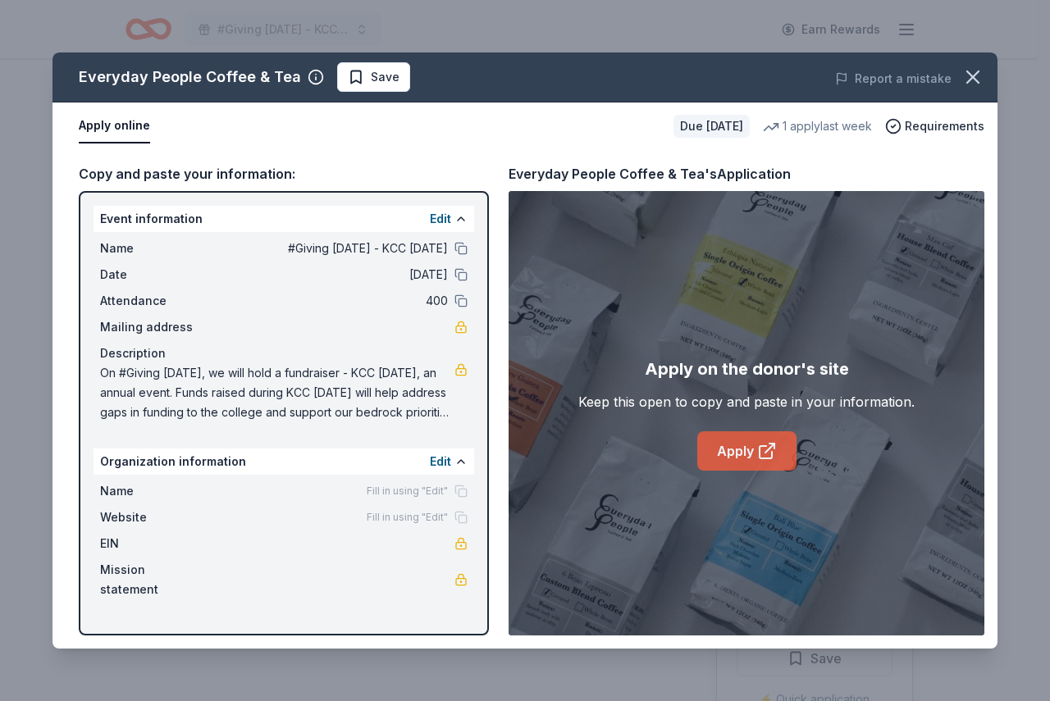
click at [708, 449] on link "Apply" at bounding box center [746, 450] width 99 height 39
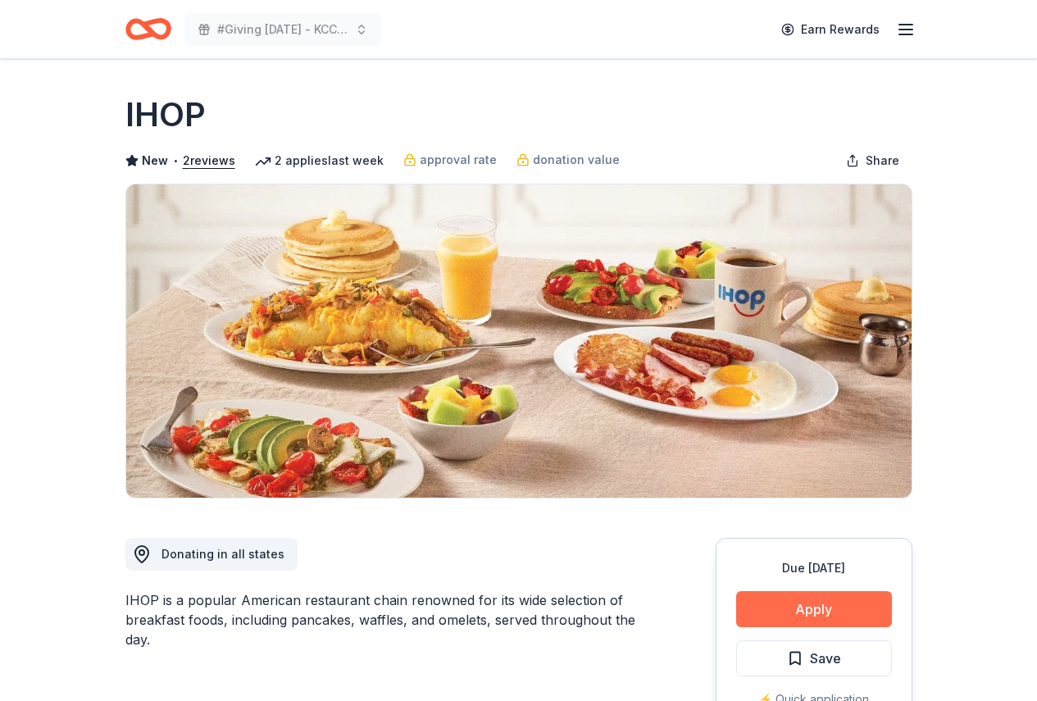
click at [848, 605] on button "Apply" at bounding box center [814, 609] width 156 height 36
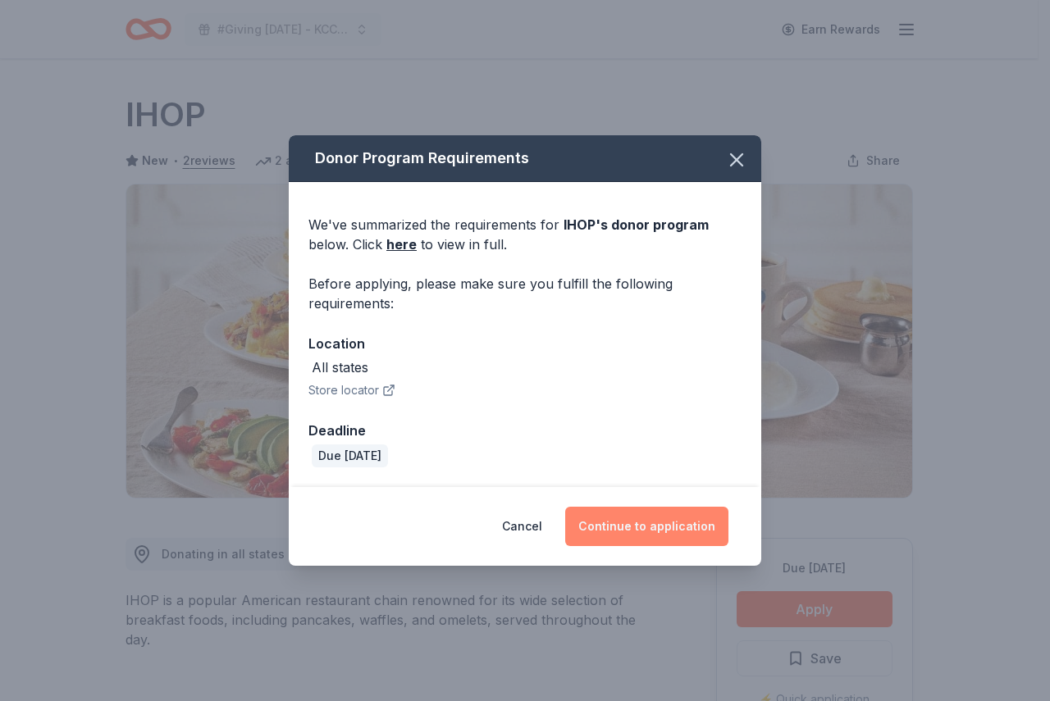
click at [669, 531] on button "Continue to application" at bounding box center [646, 526] width 163 height 39
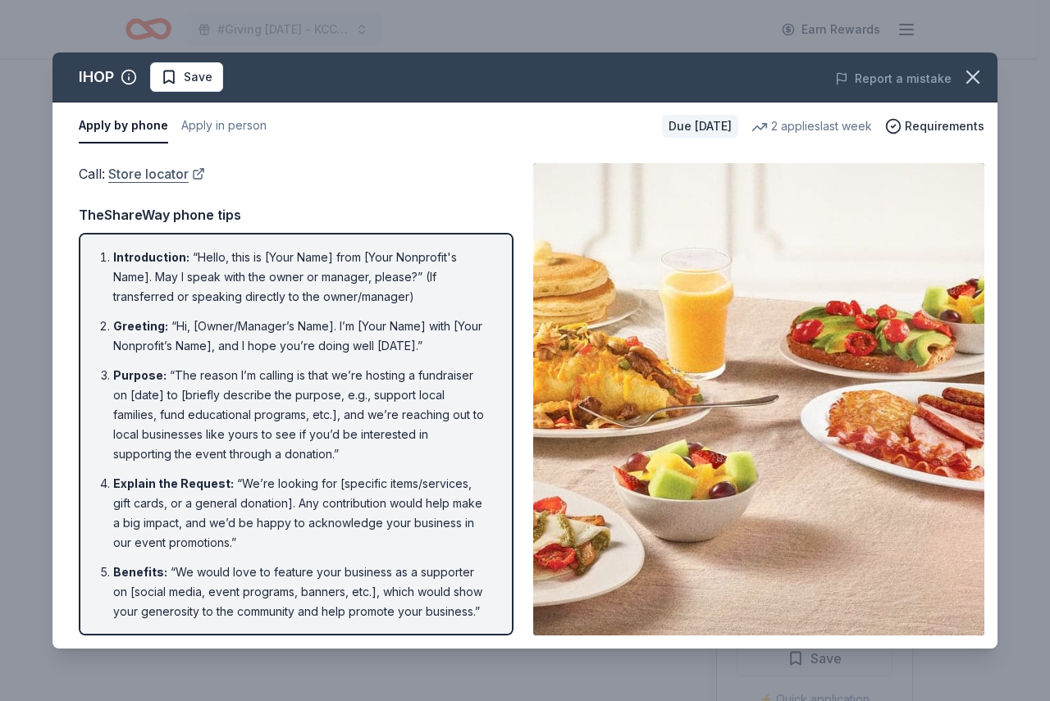
click at [143, 175] on link "Store locator" at bounding box center [156, 173] width 97 height 21
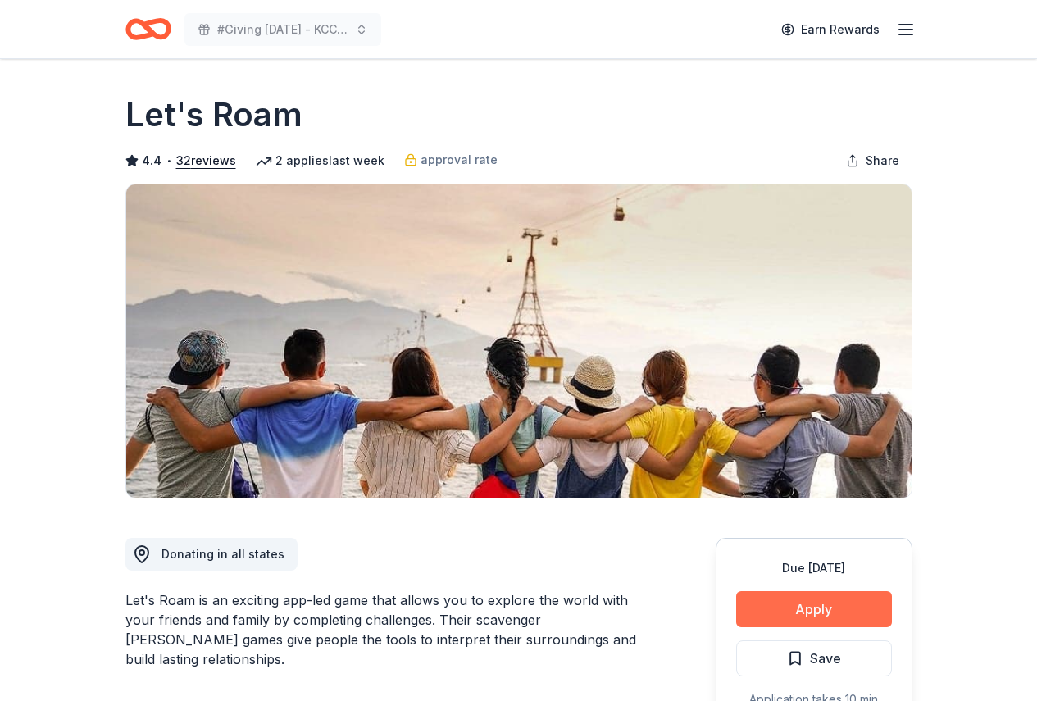
click at [799, 617] on button "Apply" at bounding box center [814, 609] width 156 height 36
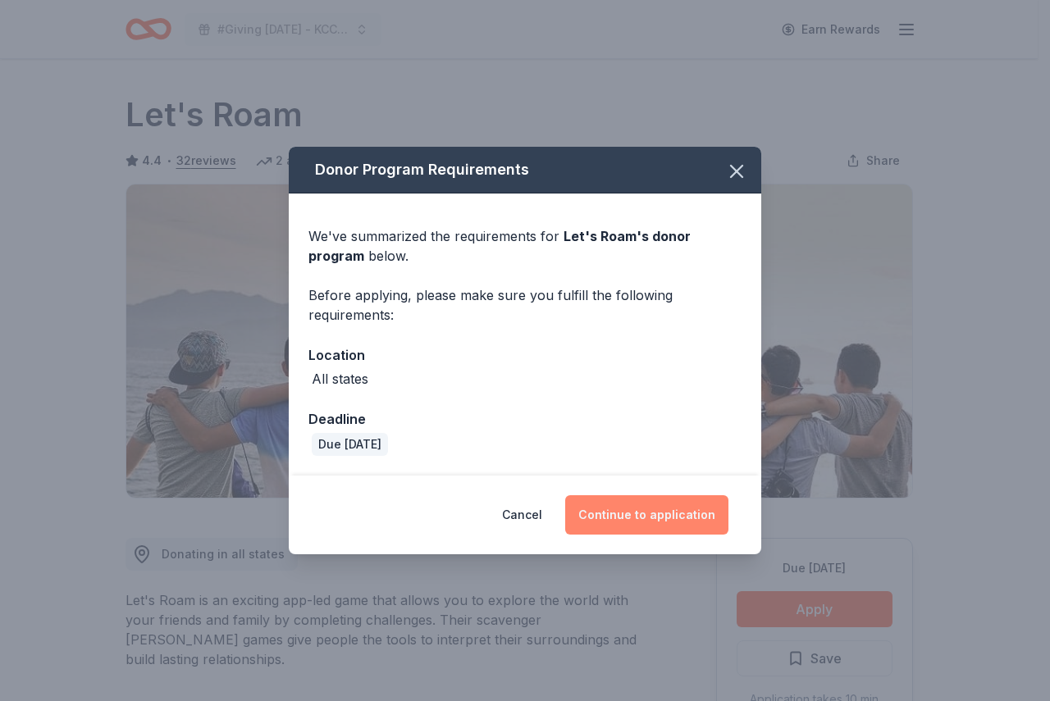
click at [640, 504] on button "Continue to application" at bounding box center [646, 514] width 163 height 39
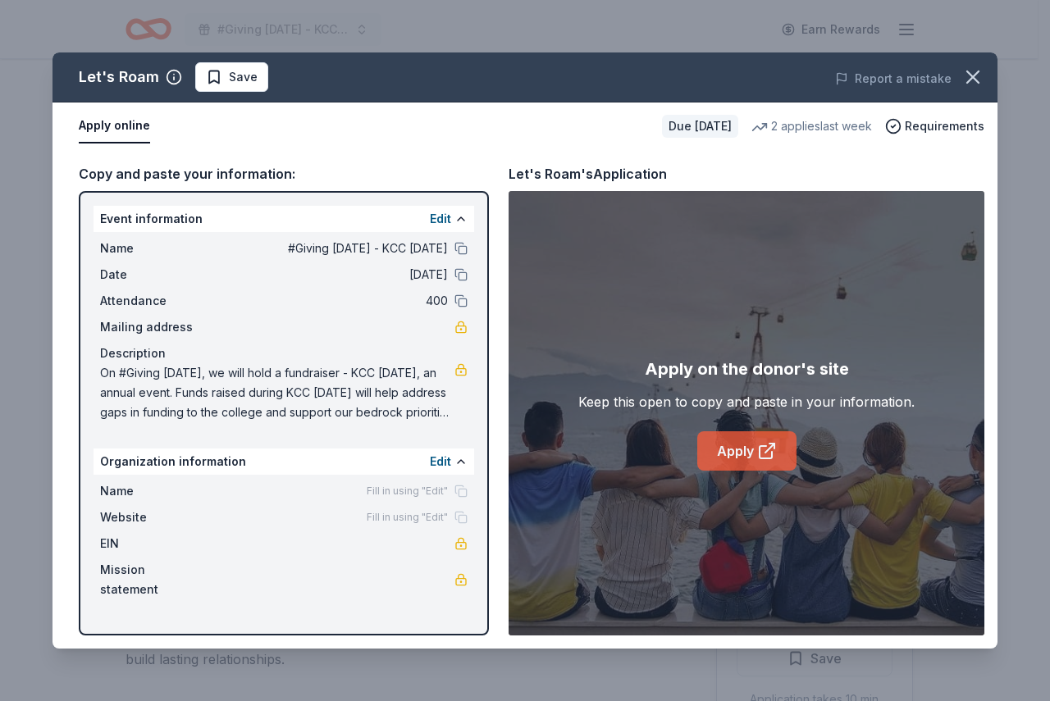
click at [732, 450] on link "Apply" at bounding box center [746, 450] width 99 height 39
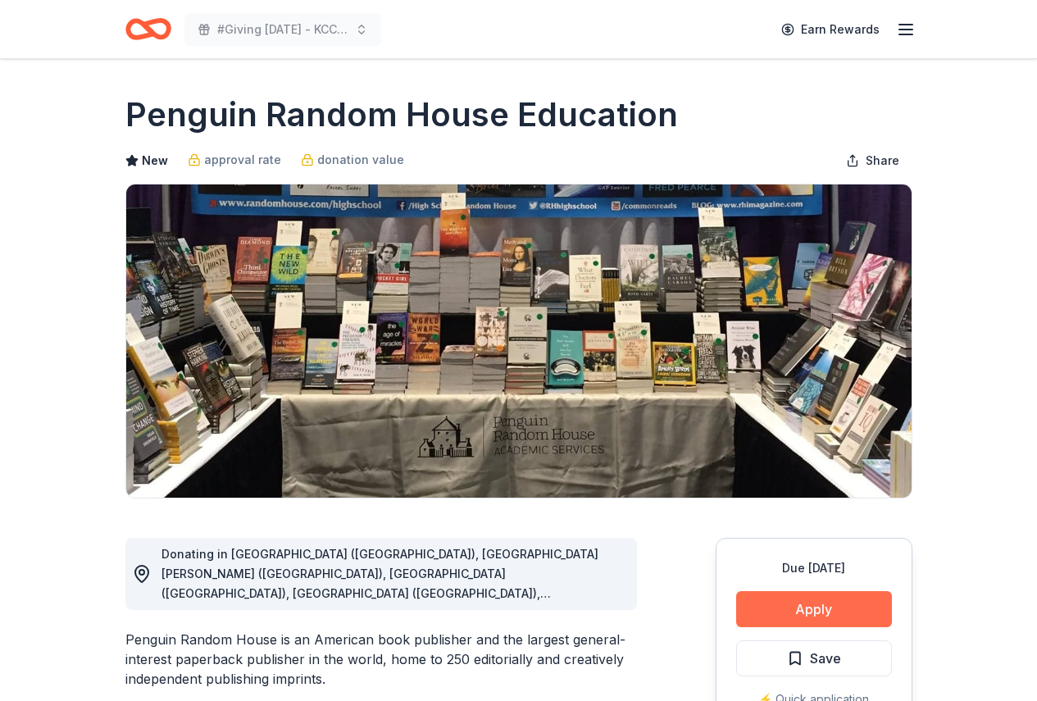
click at [807, 610] on button "Apply" at bounding box center [814, 609] width 156 height 36
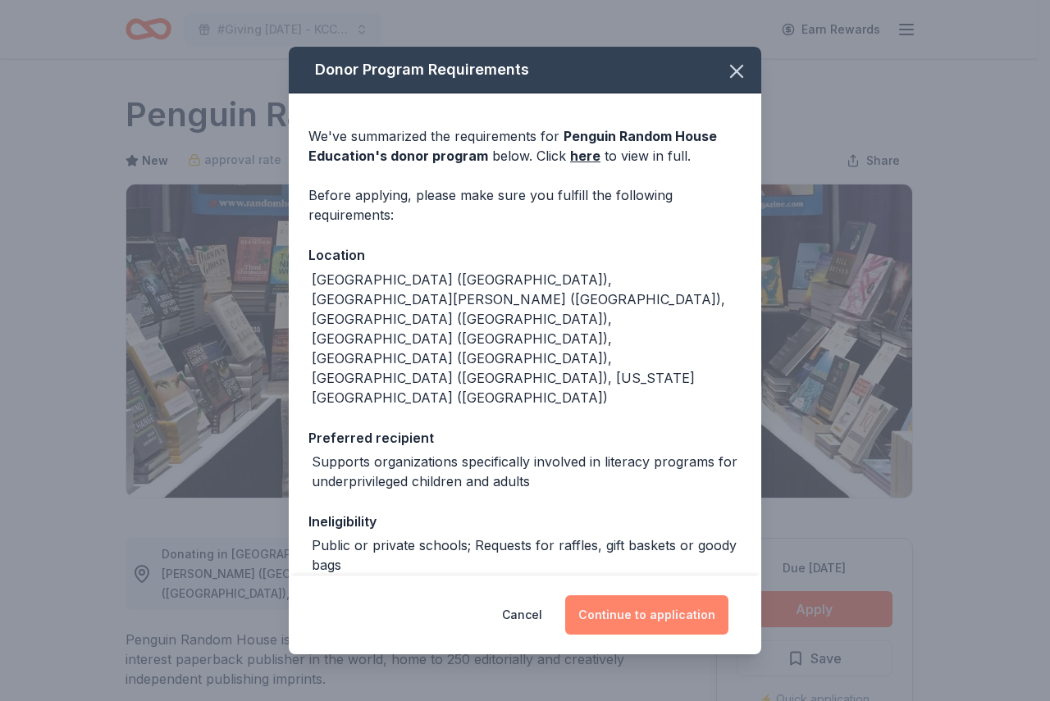
click at [680, 618] on button "Continue to application" at bounding box center [646, 614] width 163 height 39
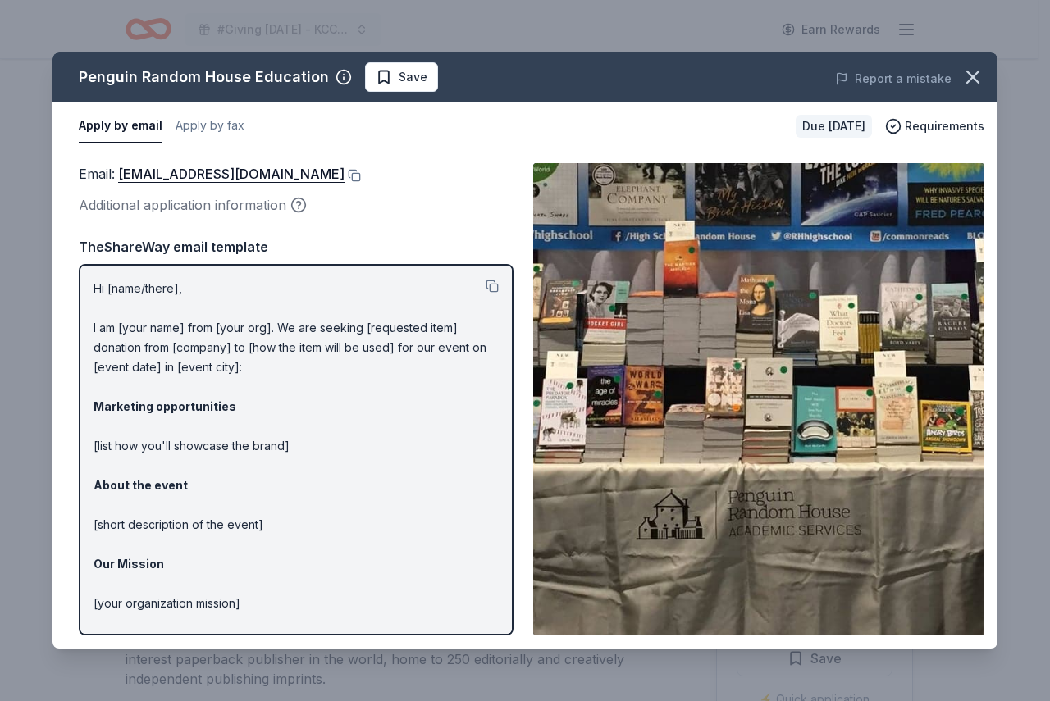
drag, startPoint x: 92, startPoint y: 287, endPoint x: 193, endPoint y: 298, distance: 101.4
click at [193, 298] on div "Hi [name/there], I am [your name] from [your org]. We are seeking [requested it…" at bounding box center [296, 449] width 435 height 371
click at [93, 271] on div "Hi [name/there], I am [your name] from [your org]. We are seeking [requested it…" at bounding box center [296, 449] width 435 height 371
drag, startPoint x: 93, startPoint y: 271, endPoint x: 172, endPoint y: 268, distance: 79.6
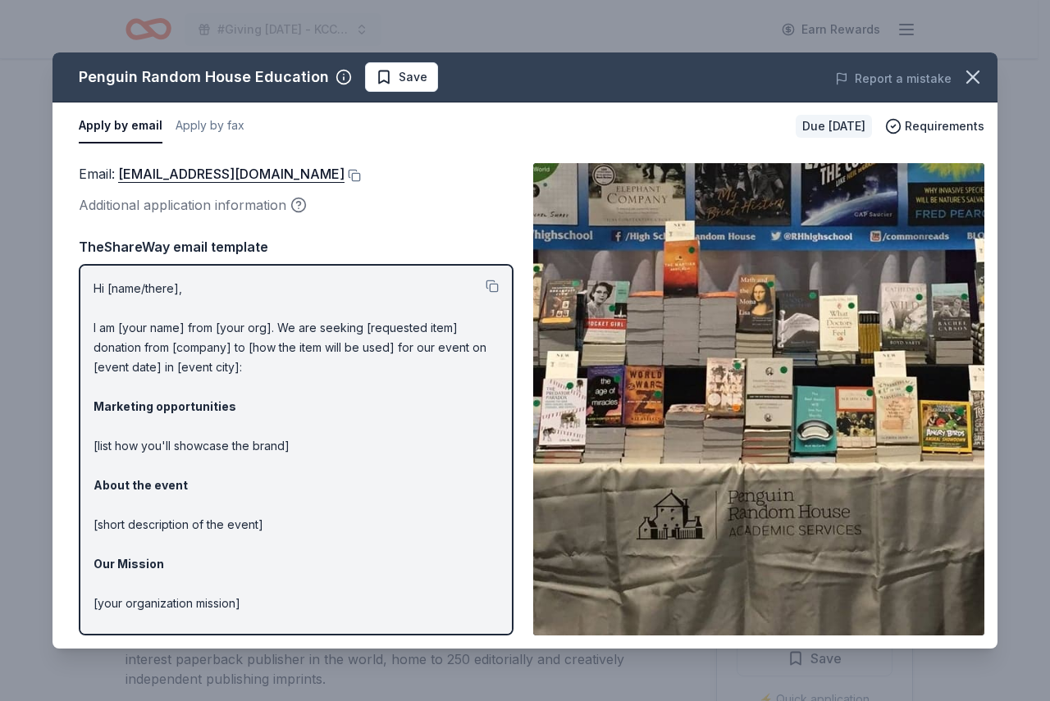
click at [172, 268] on div "Hi [name/there], I am [your name] from [your org]. We are seeking [requested it…" at bounding box center [296, 449] width 435 height 371
click at [184, 295] on p "Hi [name/there], I am [your name] from [your org]. We are seeking [requested it…" at bounding box center [295, 495] width 405 height 433
drag, startPoint x: 122, startPoint y: 317, endPoint x: 138, endPoint y: 376, distance: 60.3
click at [138, 377] on p "Hi [name/there], I am [your name] from [your org]. We are seeking [requested it…" at bounding box center [295, 495] width 405 height 433
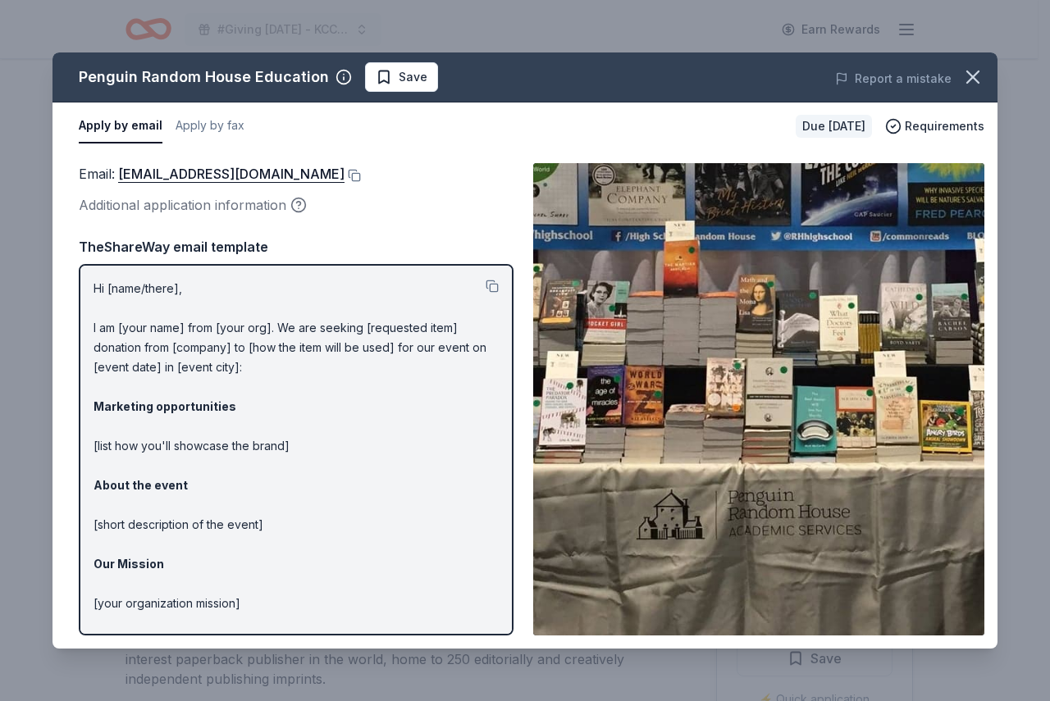
drag, startPoint x: 93, startPoint y: 285, endPoint x: 180, endPoint y: 298, distance: 88.0
click at [180, 298] on p "Hi [name/there], I am [your name] from [your org]. We are seeking [requested it…" at bounding box center [295, 495] width 405 height 433
click at [485, 292] on button at bounding box center [491, 286] width 13 height 13
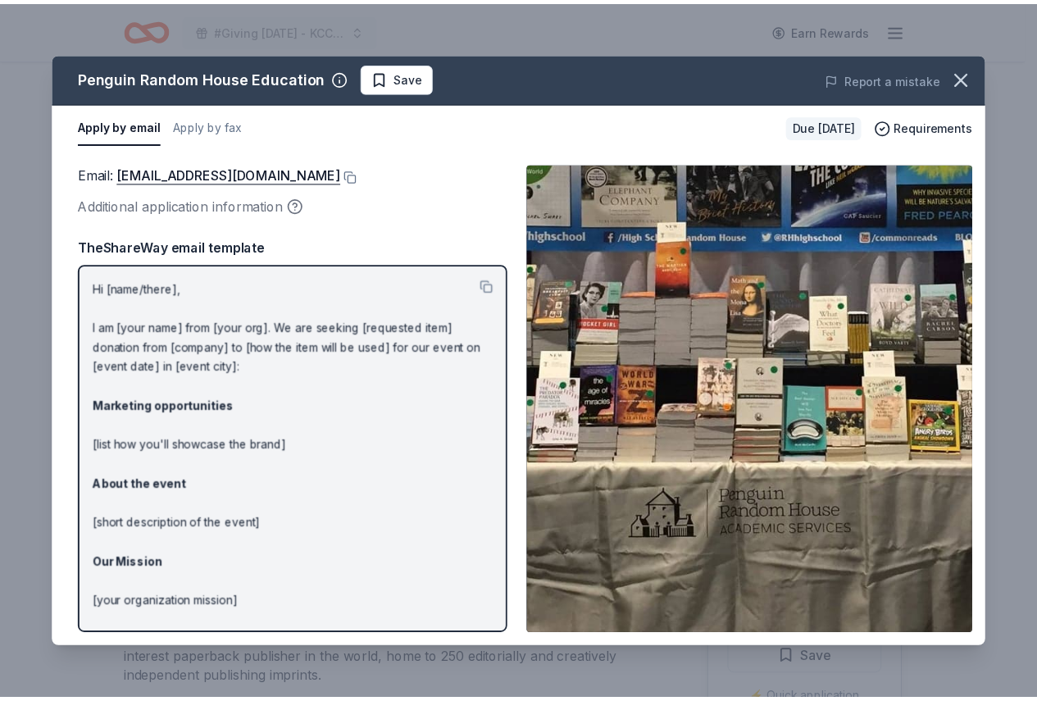
scroll to position [111, 0]
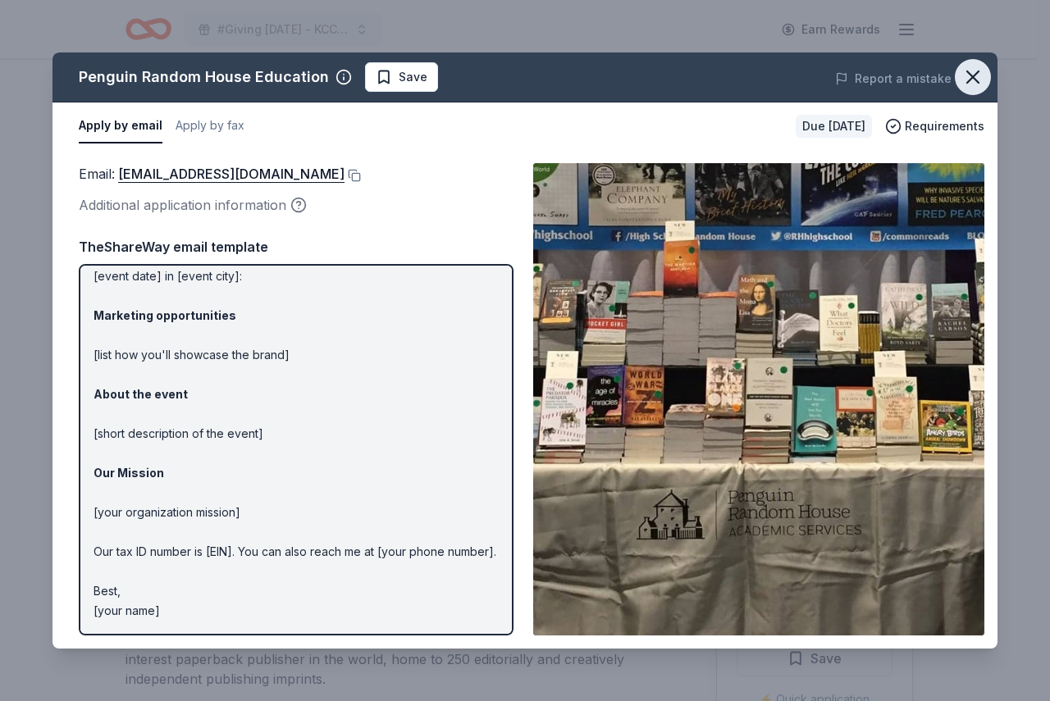
click at [976, 75] on icon "button" at bounding box center [972, 76] width 11 height 11
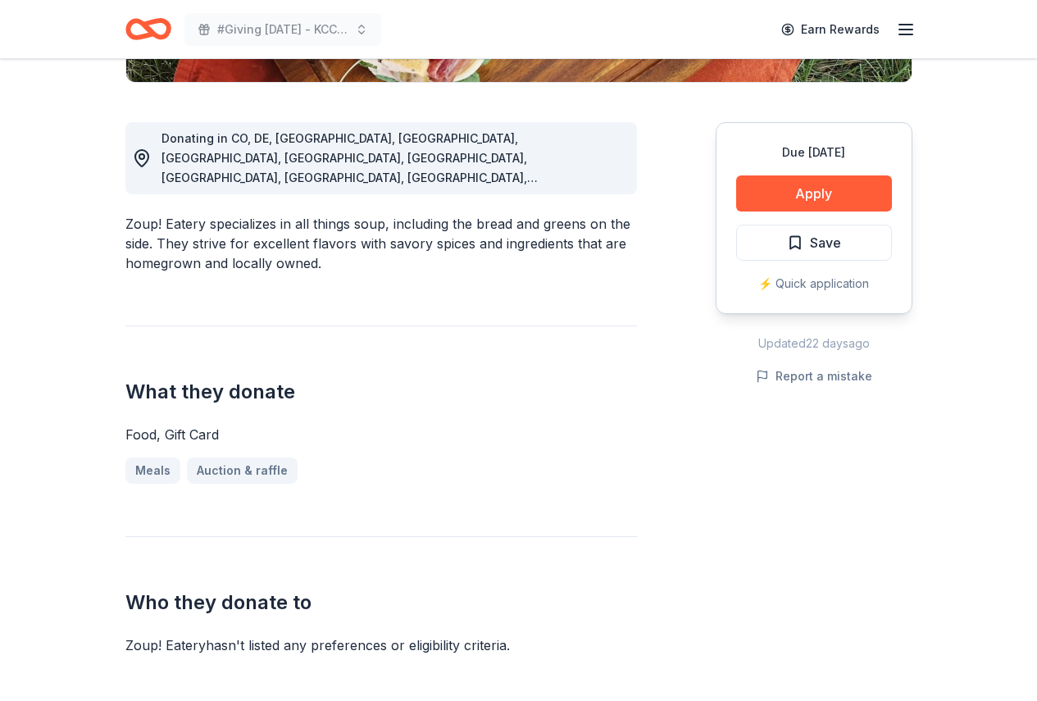
scroll to position [189, 0]
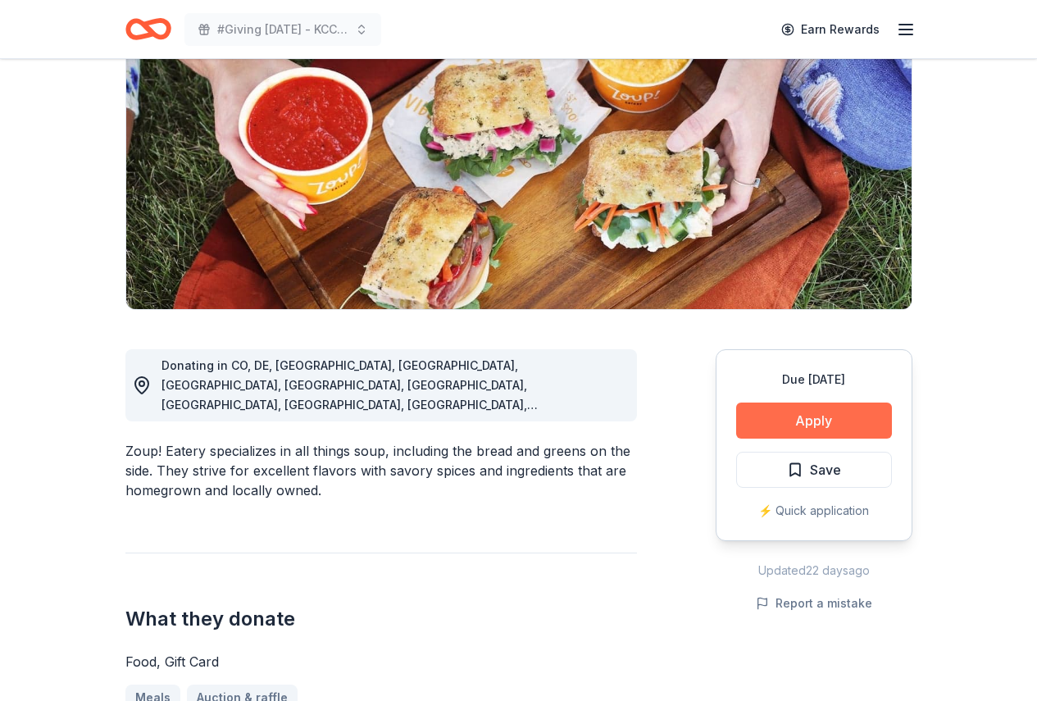
click at [811, 421] on button "Apply" at bounding box center [814, 421] width 156 height 36
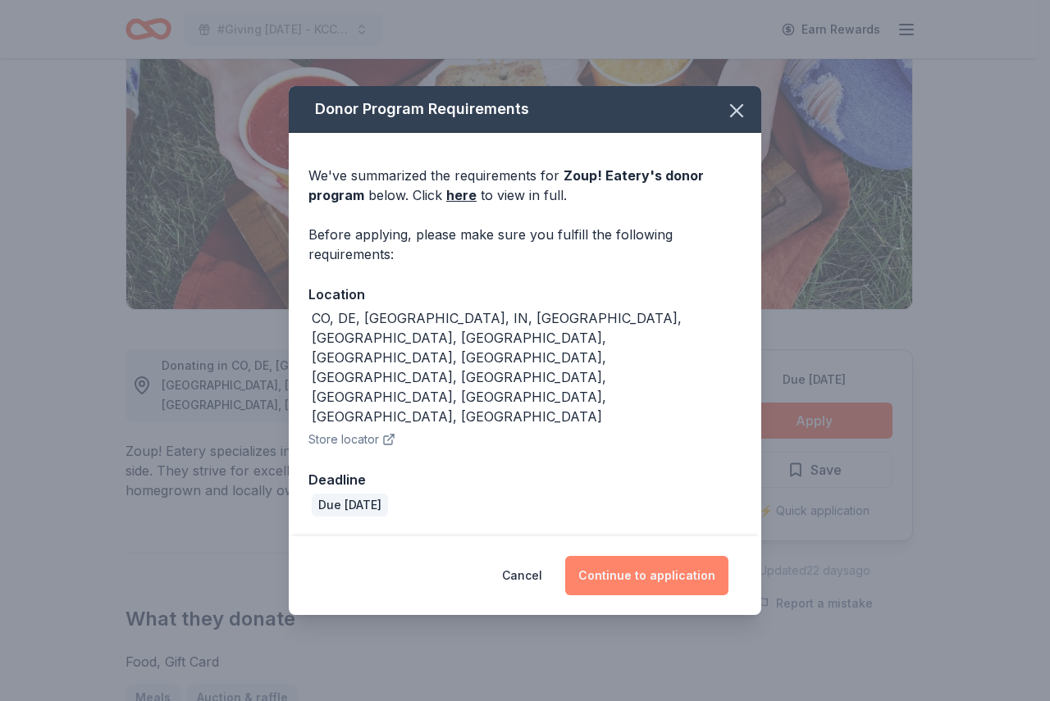
click at [641, 556] on button "Continue to application" at bounding box center [646, 575] width 163 height 39
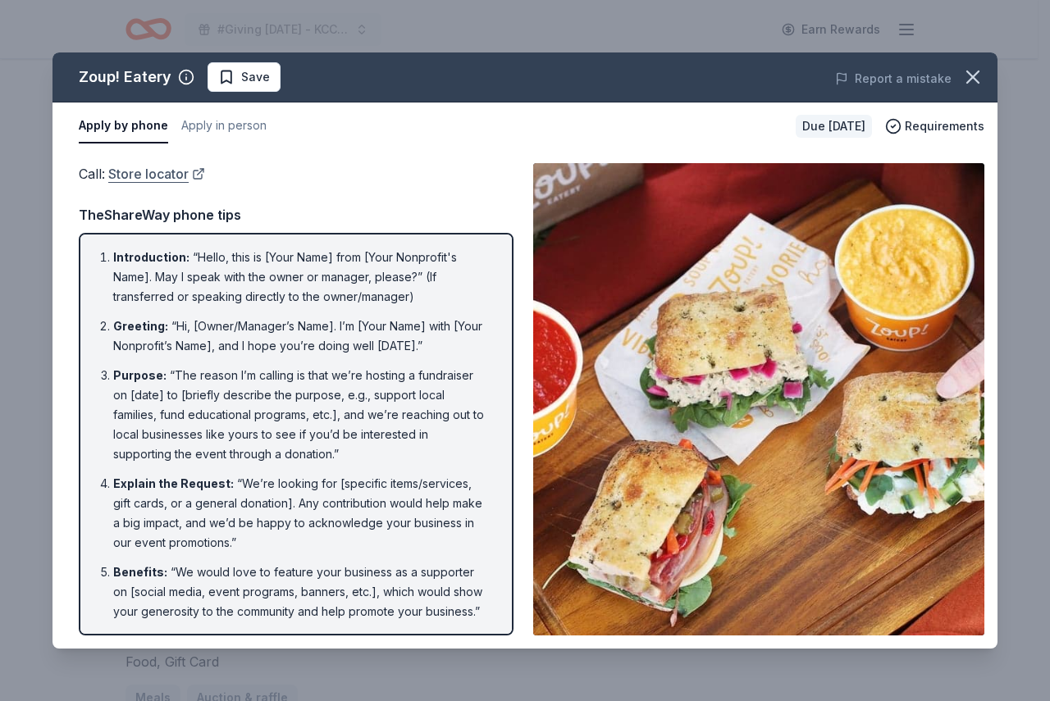
click at [153, 177] on link "Store locator" at bounding box center [156, 173] width 97 height 21
click at [143, 171] on link "Store locator" at bounding box center [156, 173] width 97 height 21
click at [965, 76] on icon "button" at bounding box center [972, 77] width 23 height 23
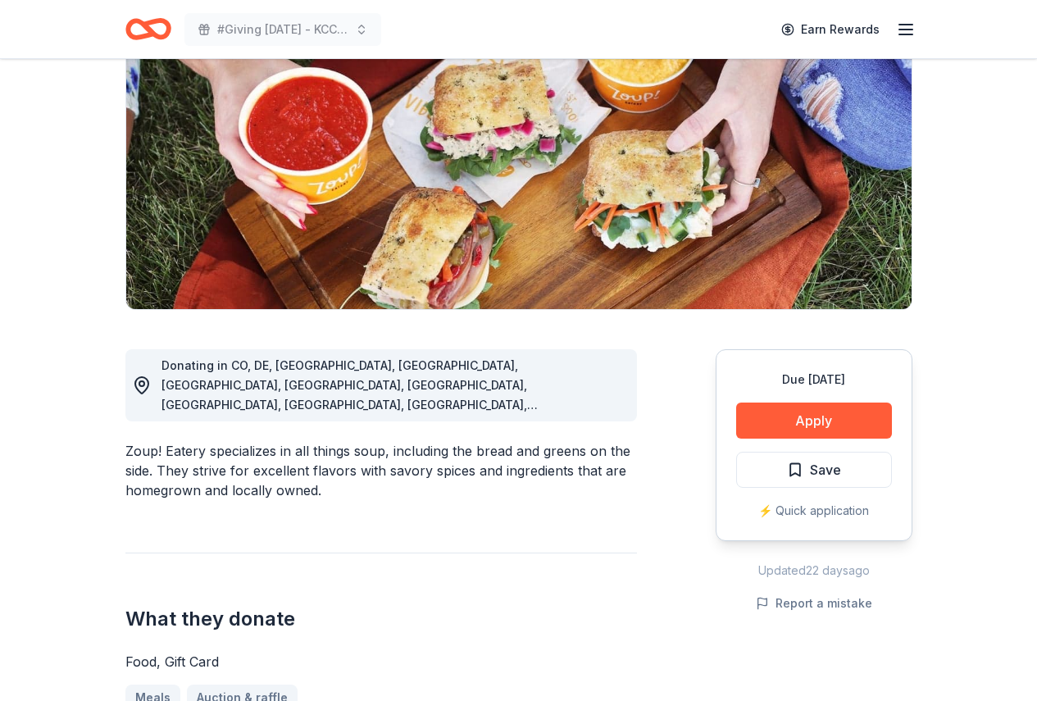
scroll to position [0, 0]
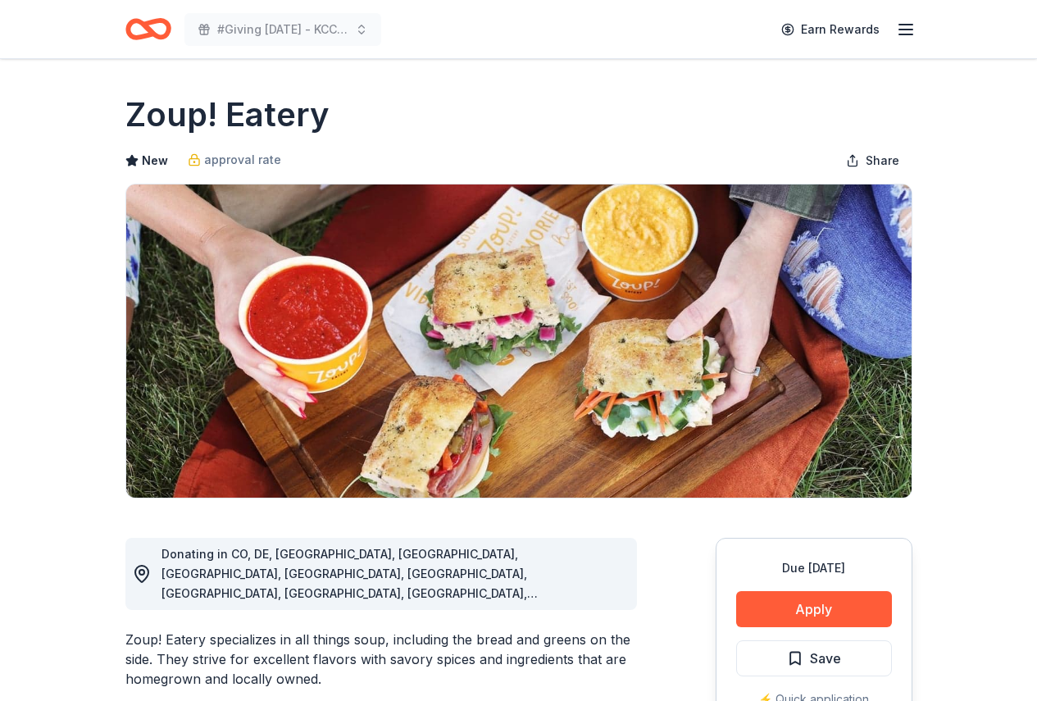
drag, startPoint x: 125, startPoint y: 114, endPoint x: 453, endPoint y: 153, distance: 329.4
click at [453, 153] on div "Zoup! Eatery New approval rate Share" at bounding box center [518, 295] width 787 height 407
drag, startPoint x: 134, startPoint y: 111, endPoint x: 403, endPoint y: 142, distance: 270.7
click at [403, 142] on div "Zoup! Eatery New approval rate Share" at bounding box center [518, 295] width 787 height 407
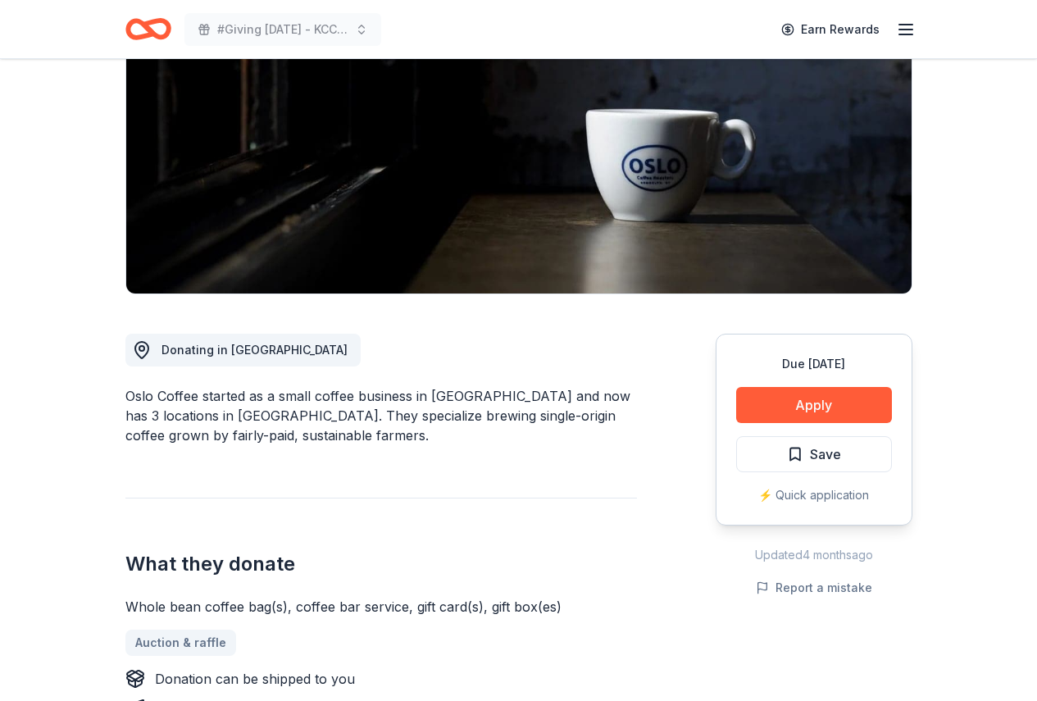
scroll to position [318, 0]
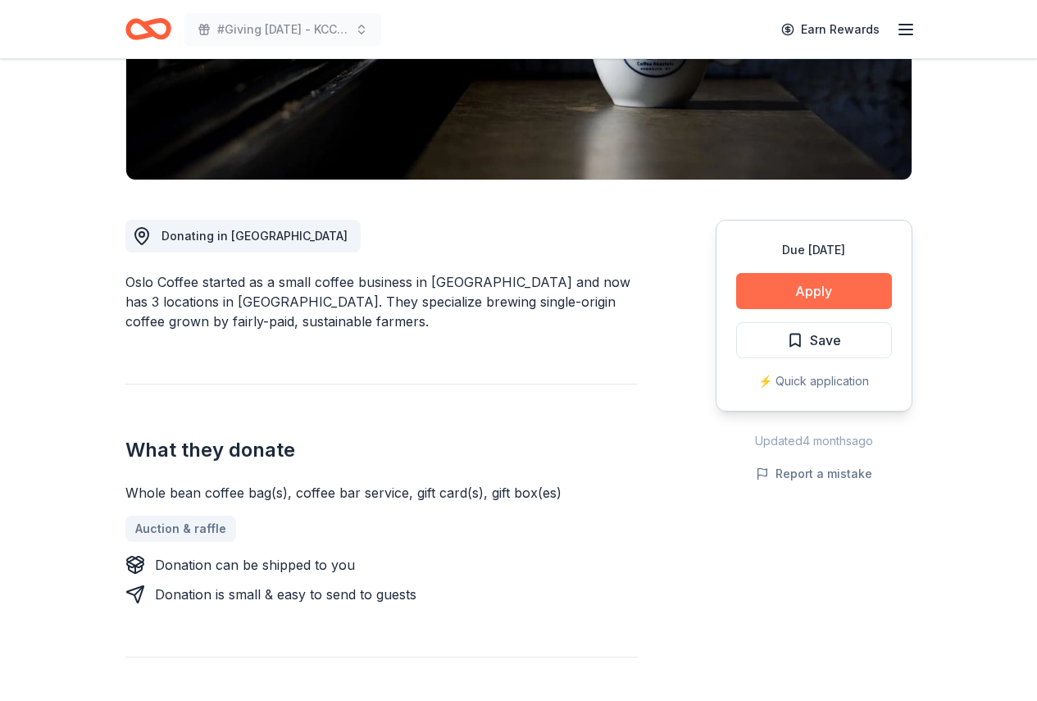
click at [806, 282] on button "Apply" at bounding box center [814, 291] width 156 height 36
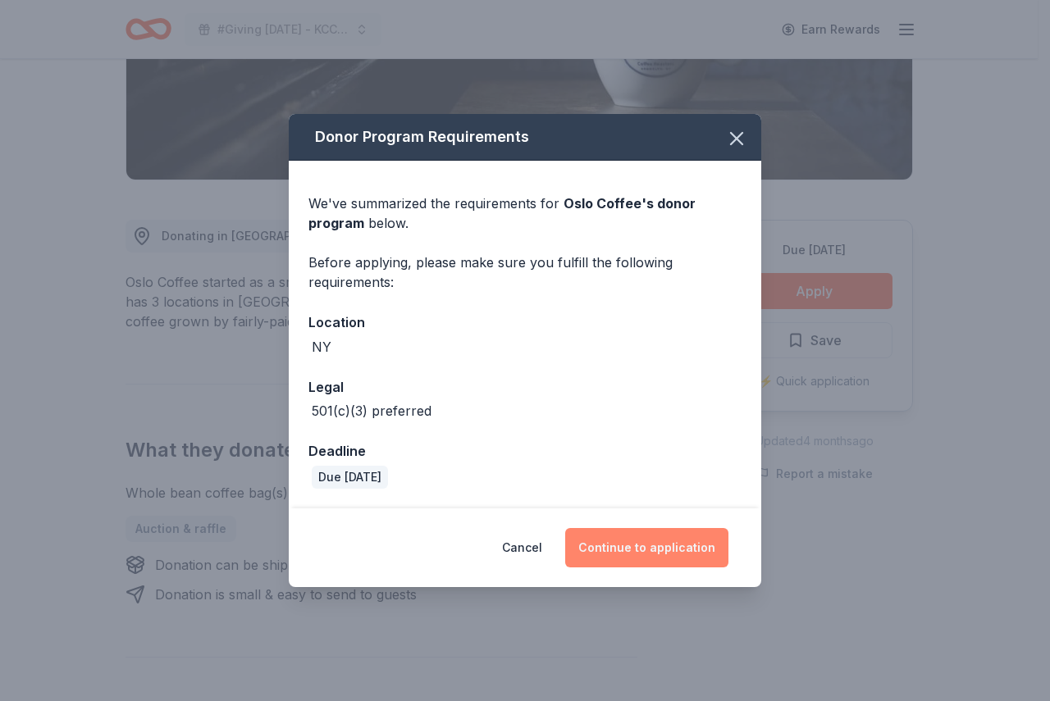
click at [647, 540] on button "Continue to application" at bounding box center [646, 547] width 163 height 39
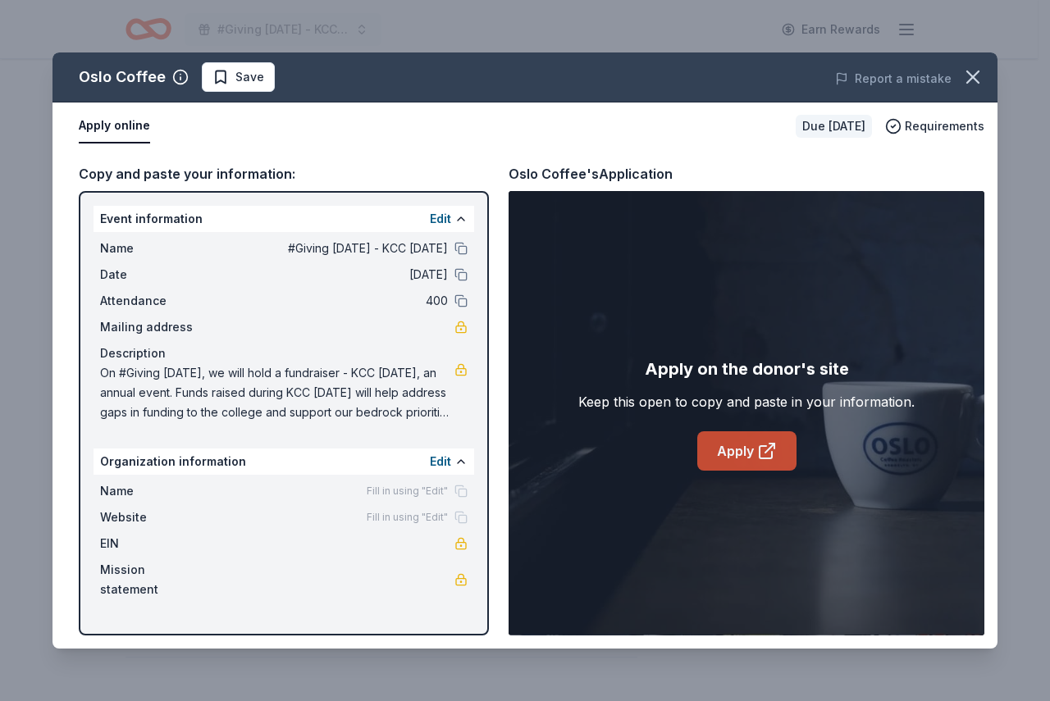
click at [749, 458] on link "Apply" at bounding box center [746, 450] width 99 height 39
click at [721, 453] on link "Apply" at bounding box center [746, 450] width 99 height 39
click at [973, 84] on icon "button" at bounding box center [972, 77] width 23 height 23
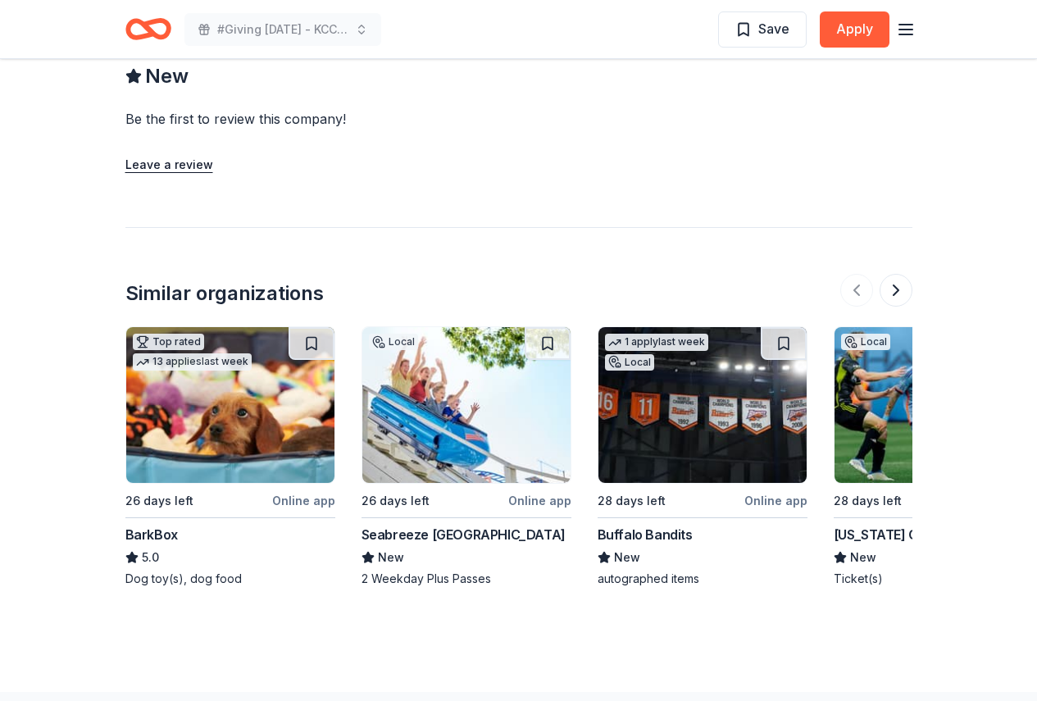
scroll to position [608, 0]
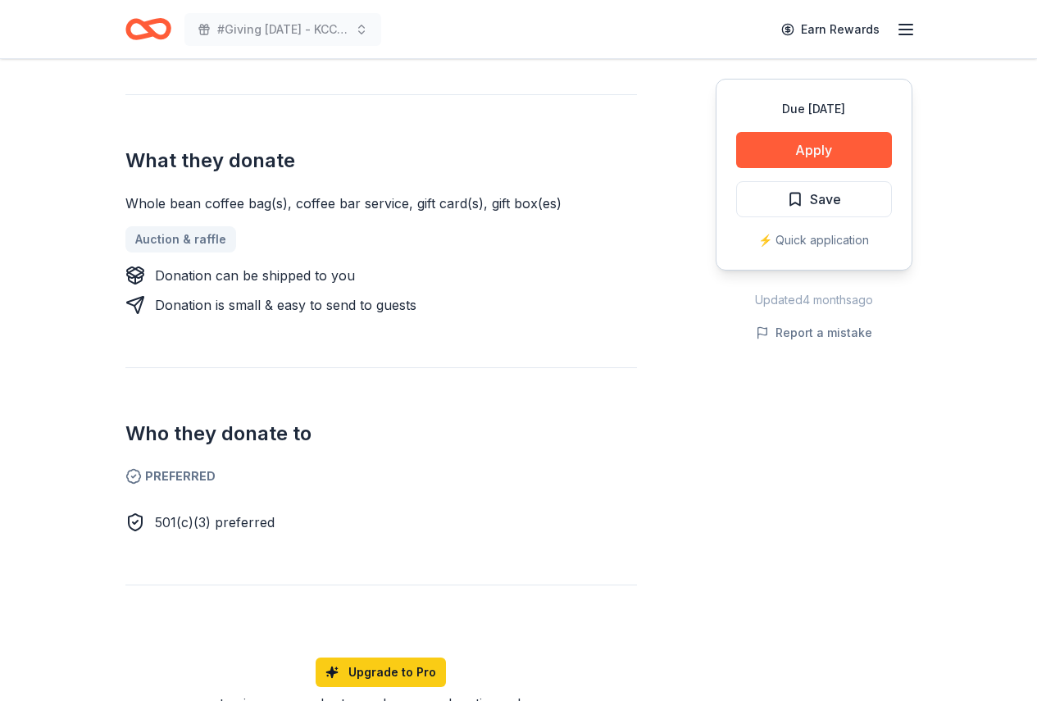
click at [995, 156] on div "Due [DATE] Share Oslo Coffee New Share Donating in [GEOGRAPHIC_DATA] [GEOGRAPHI…" at bounding box center [518, 449] width 1037 height 1997
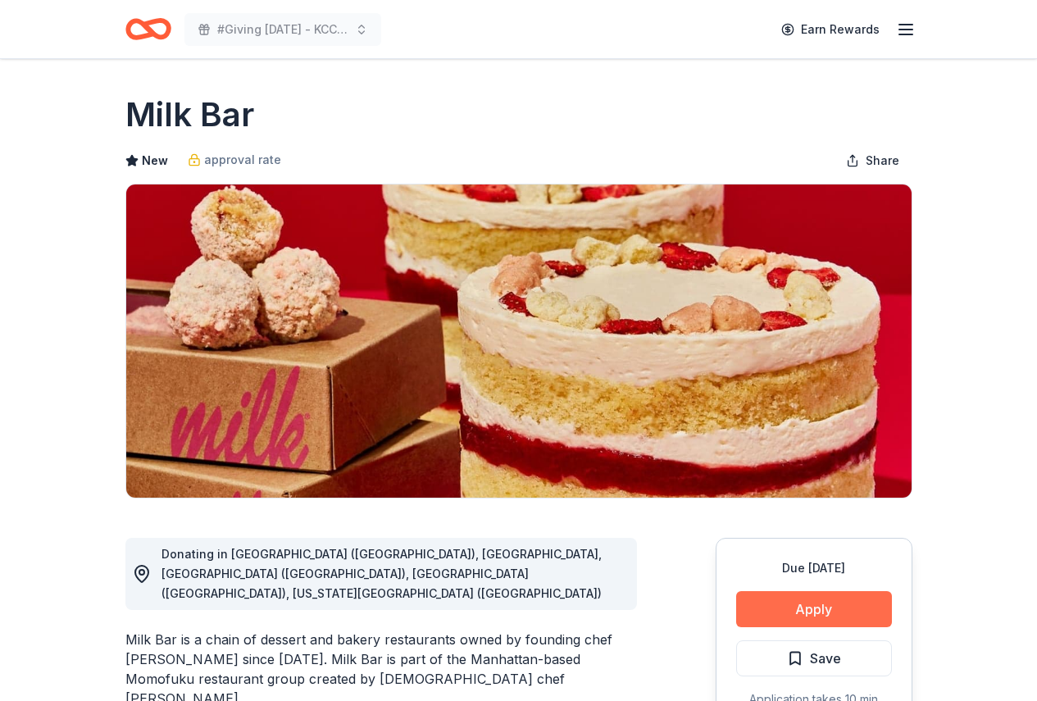
click at [822, 614] on button "Apply" at bounding box center [814, 609] width 156 height 36
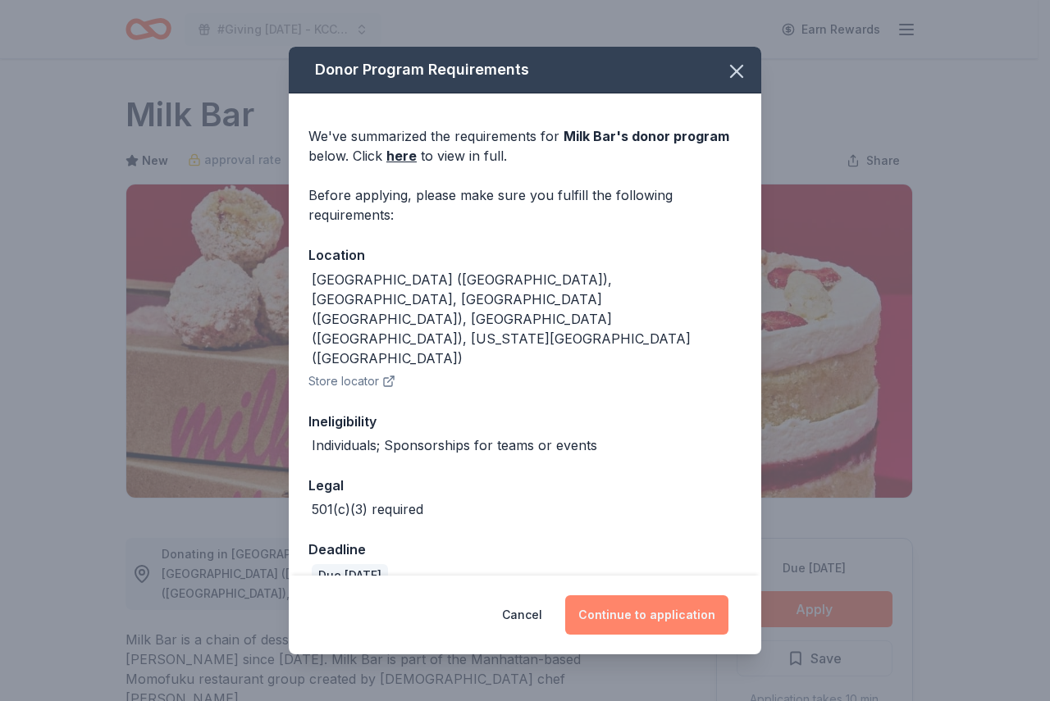
click at [640, 603] on button "Continue to application" at bounding box center [646, 614] width 163 height 39
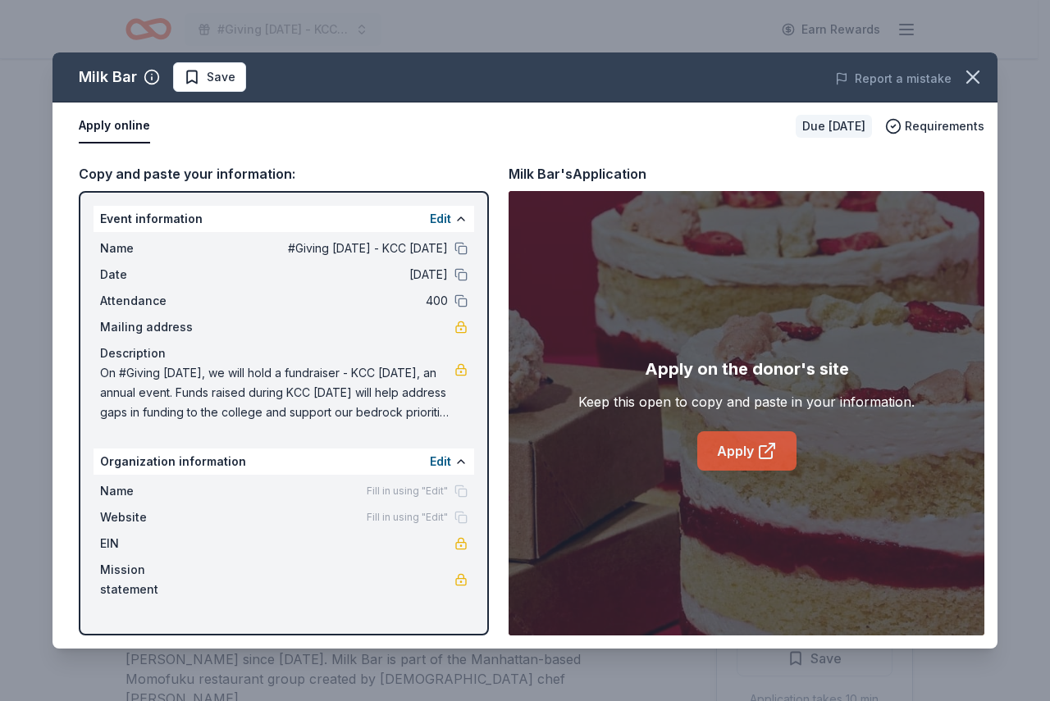
click at [727, 455] on link "Apply" at bounding box center [746, 450] width 99 height 39
click at [977, 78] on icon "button" at bounding box center [972, 77] width 23 height 23
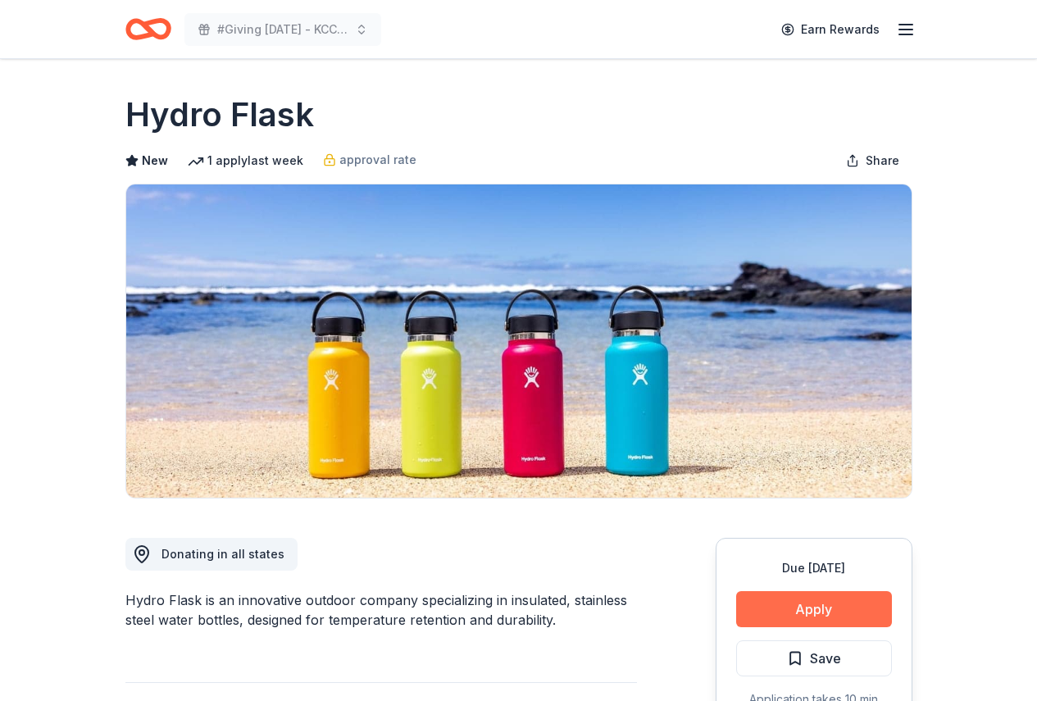
click at [816, 611] on button "Apply" at bounding box center [814, 609] width 156 height 36
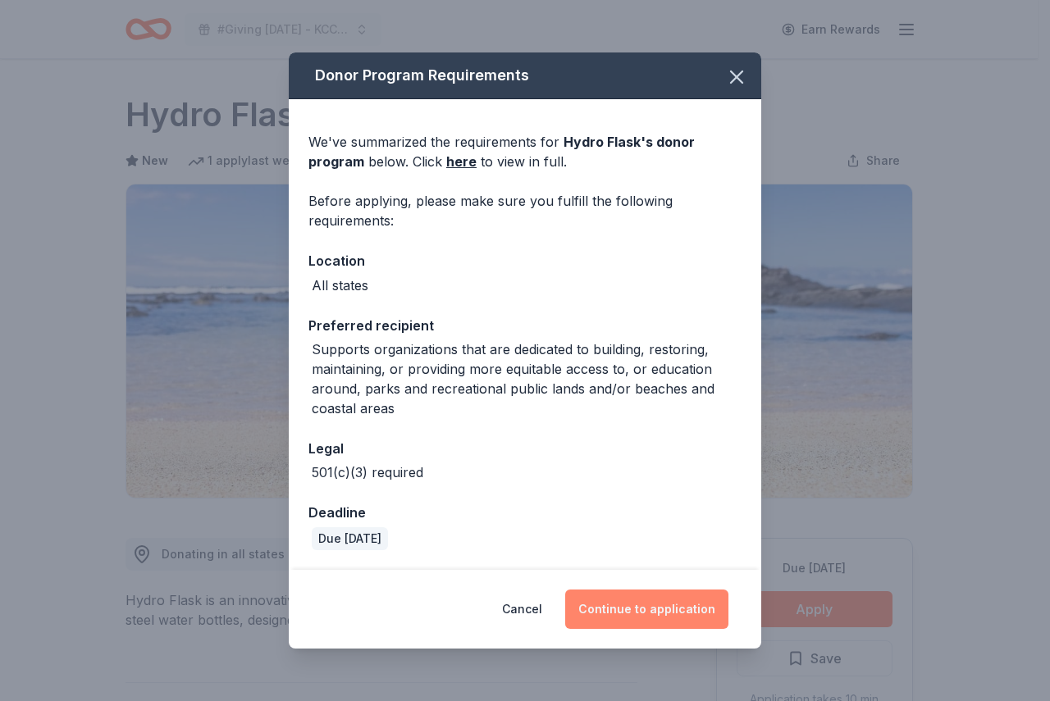
click at [661, 607] on button "Continue to application" at bounding box center [646, 609] width 163 height 39
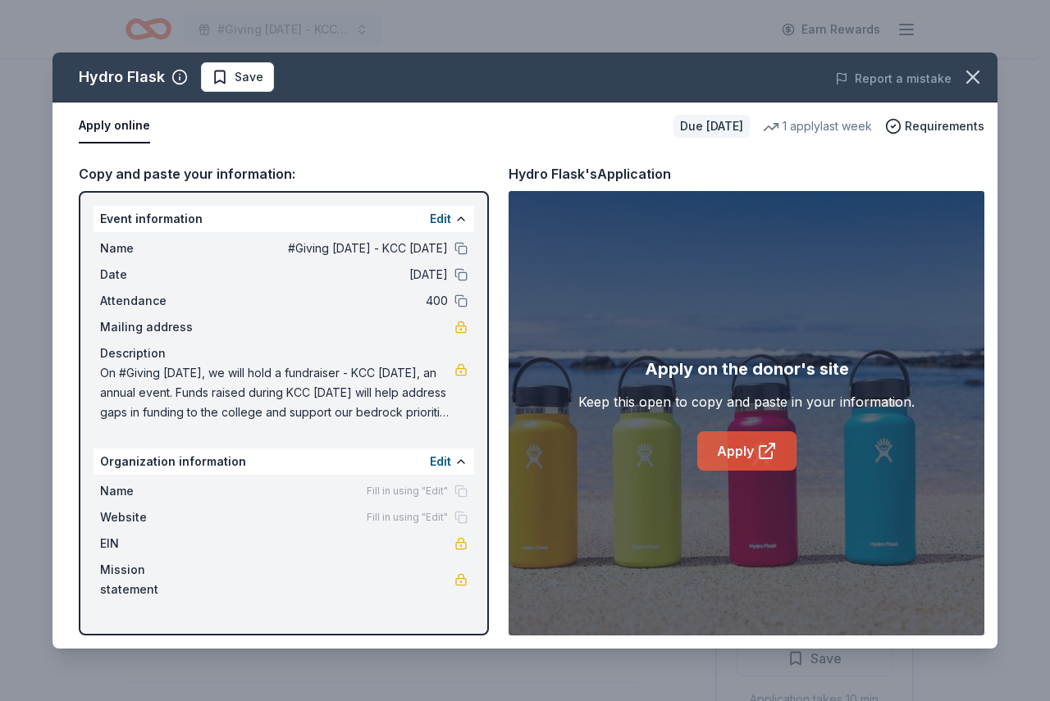
click at [749, 445] on link "Apply" at bounding box center [746, 450] width 99 height 39
click at [971, 71] on icon "button" at bounding box center [972, 77] width 23 height 23
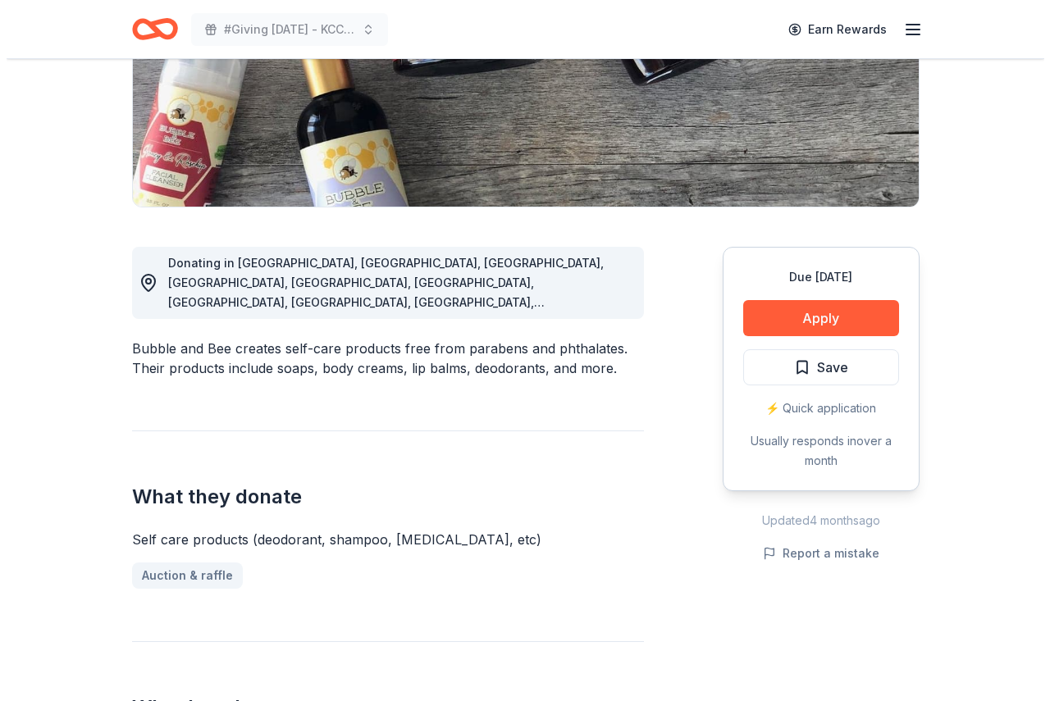
scroll to position [352, 0]
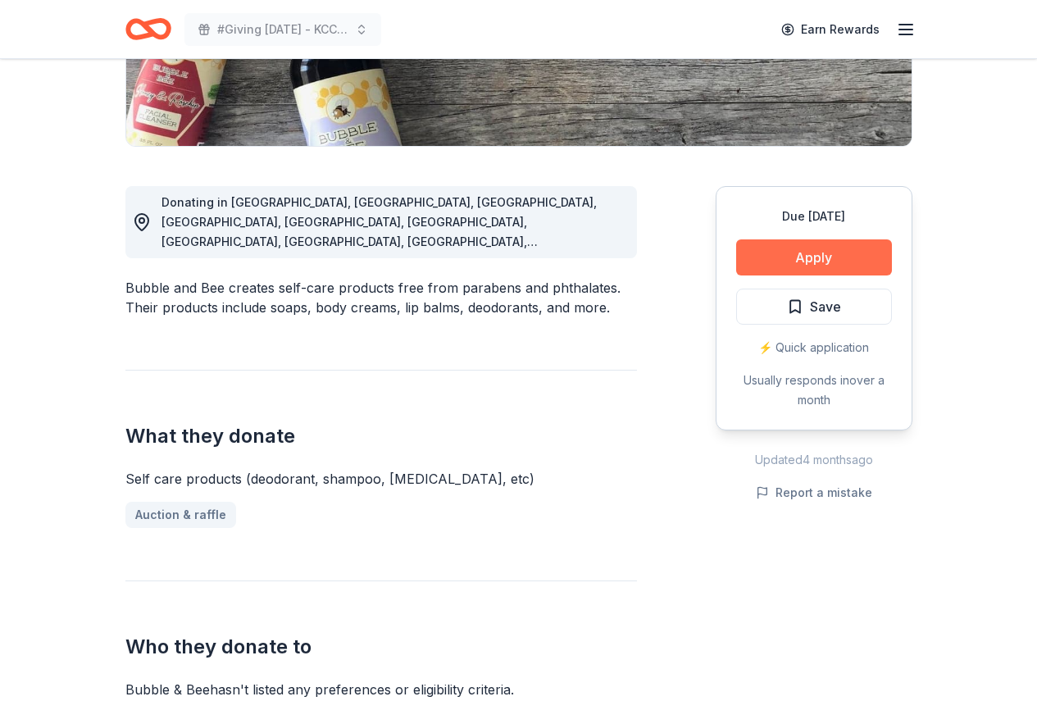
click at [794, 248] on button "Apply" at bounding box center [814, 257] width 156 height 36
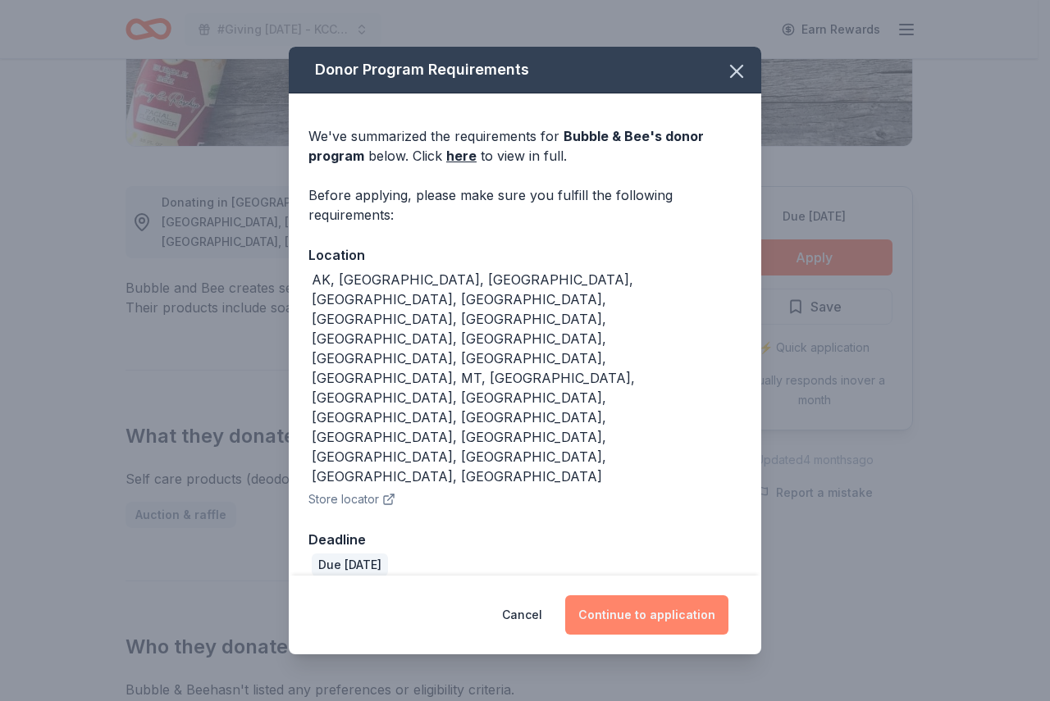
click at [648, 595] on button "Continue to application" at bounding box center [646, 614] width 163 height 39
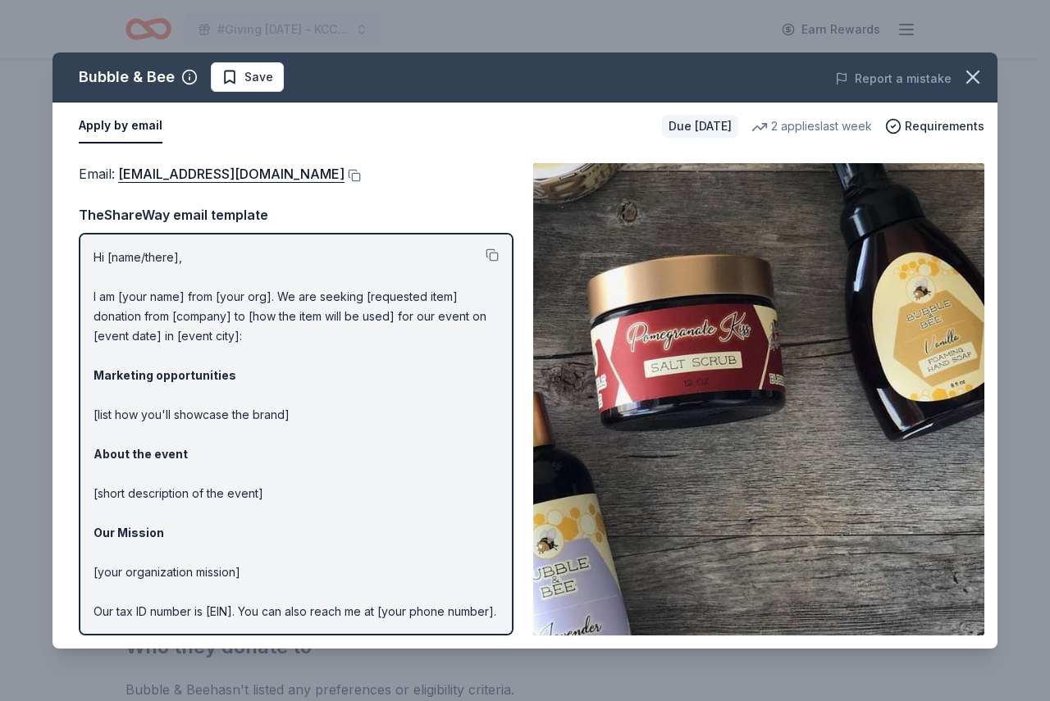
drag, startPoint x: 92, startPoint y: 249, endPoint x: 187, endPoint y: 284, distance: 101.2
click at [187, 284] on div "Hi [name/there], I am [your name] from [your org]. We are seeking [requested it…" at bounding box center [296, 434] width 435 height 403
click at [485, 251] on button at bounding box center [491, 254] width 13 height 13
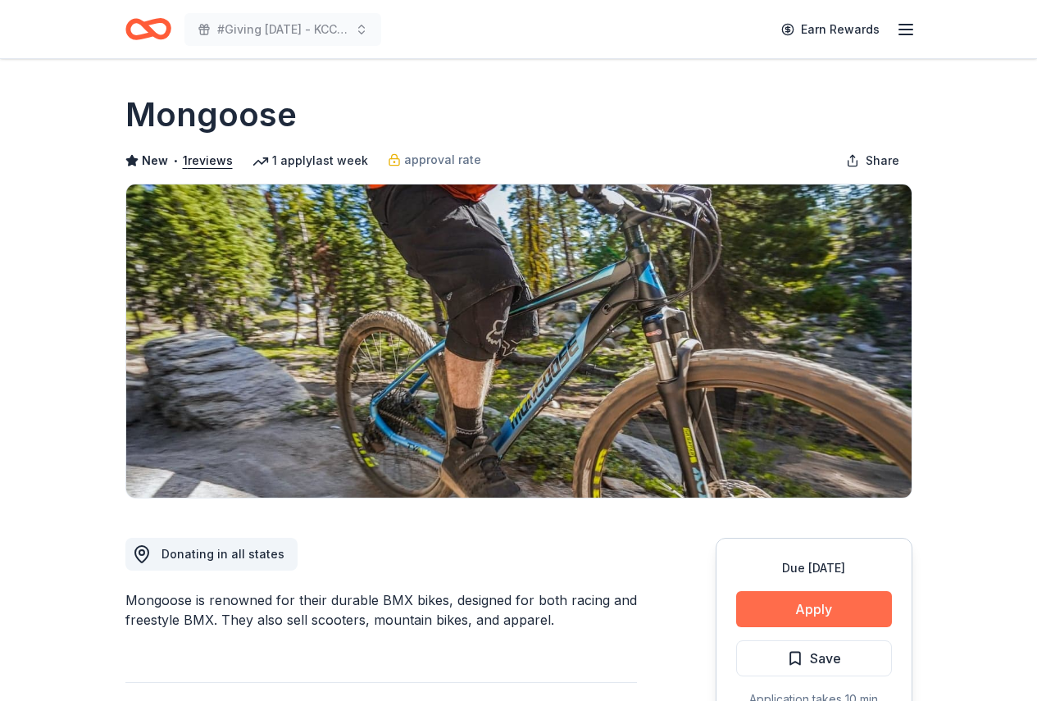
click at [813, 611] on button "Apply" at bounding box center [814, 609] width 156 height 36
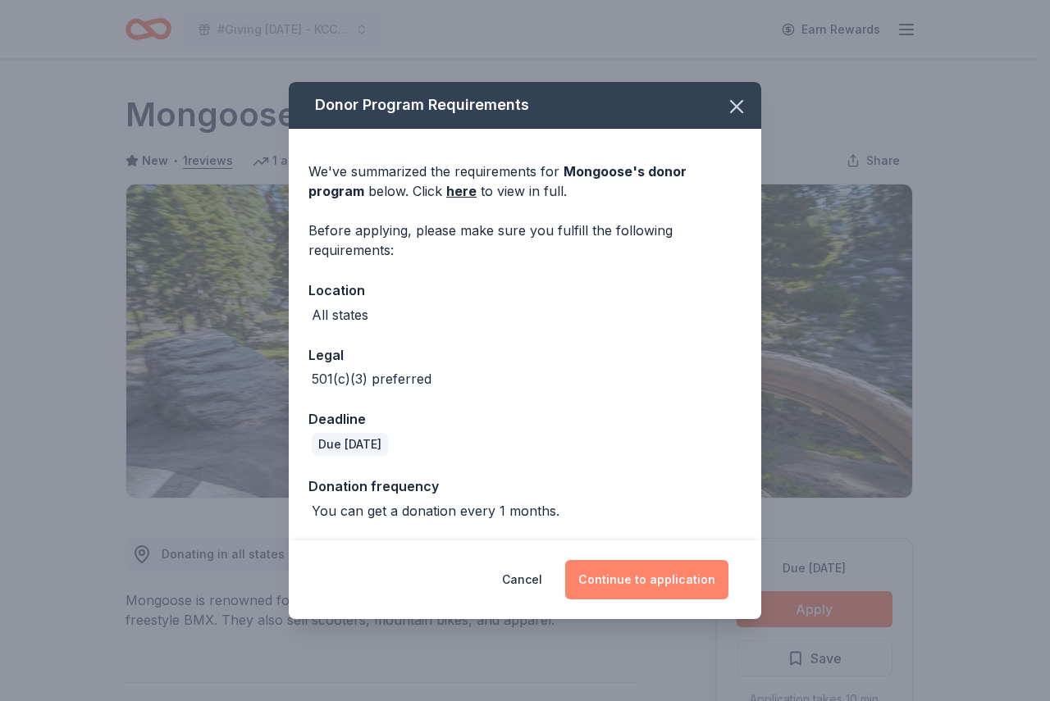
click at [677, 589] on button "Continue to application" at bounding box center [646, 579] width 163 height 39
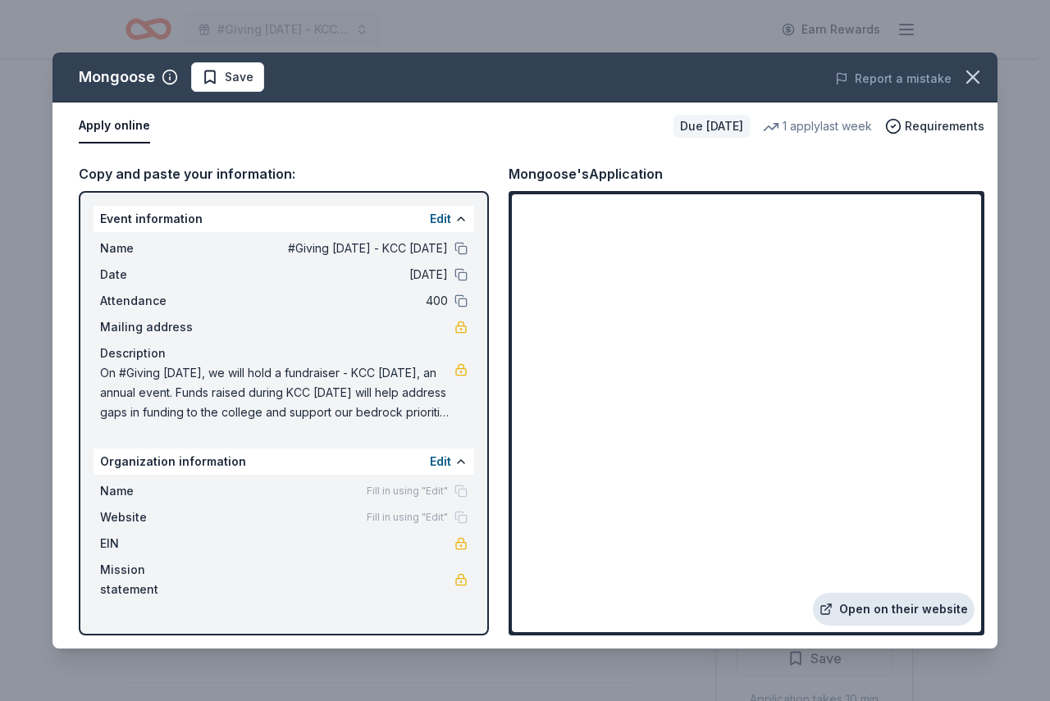
click at [897, 613] on link "Open on their website" at bounding box center [894, 609] width 162 height 33
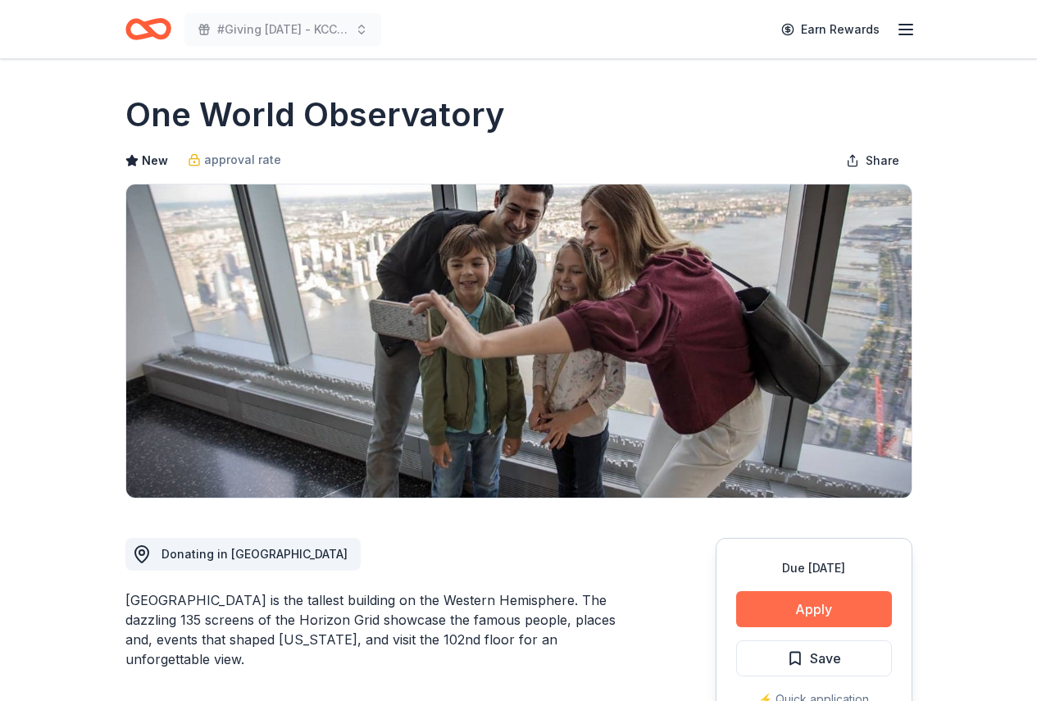
click at [852, 603] on button "Apply" at bounding box center [814, 609] width 156 height 36
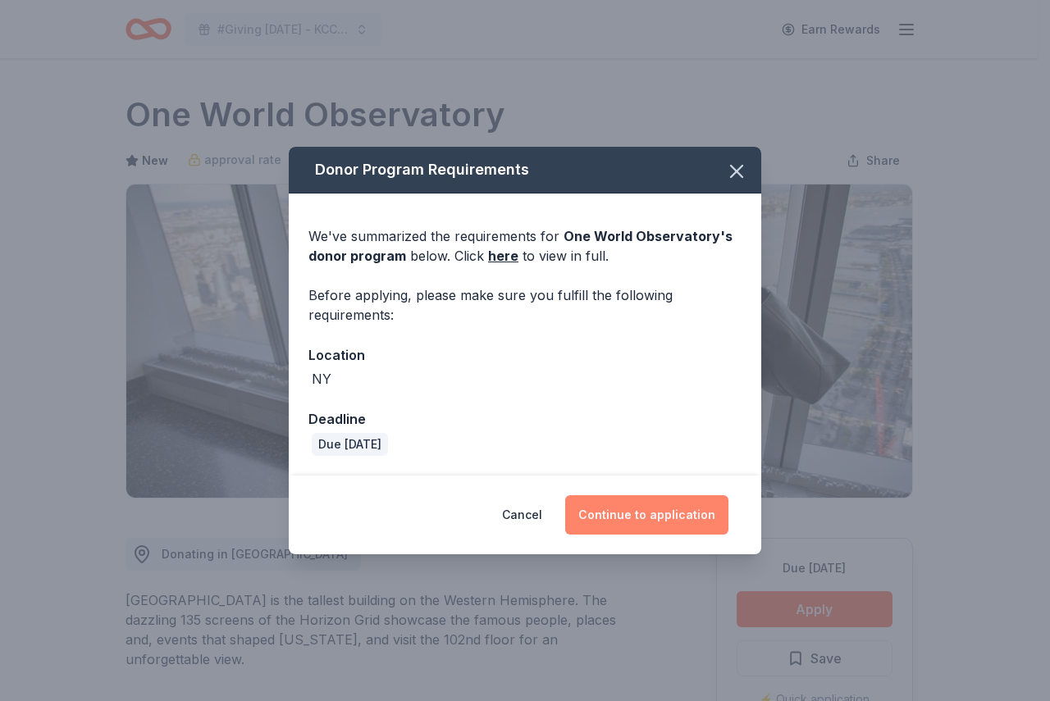
click at [697, 519] on button "Continue to application" at bounding box center [646, 514] width 163 height 39
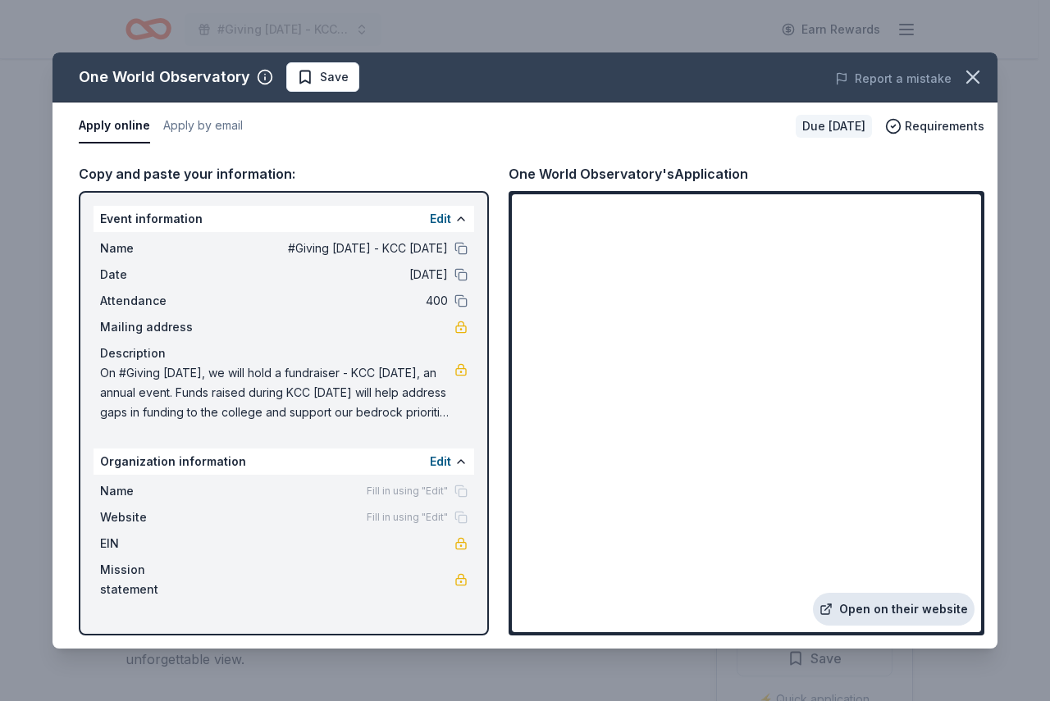
click at [893, 610] on link "Open on their website" at bounding box center [894, 609] width 162 height 33
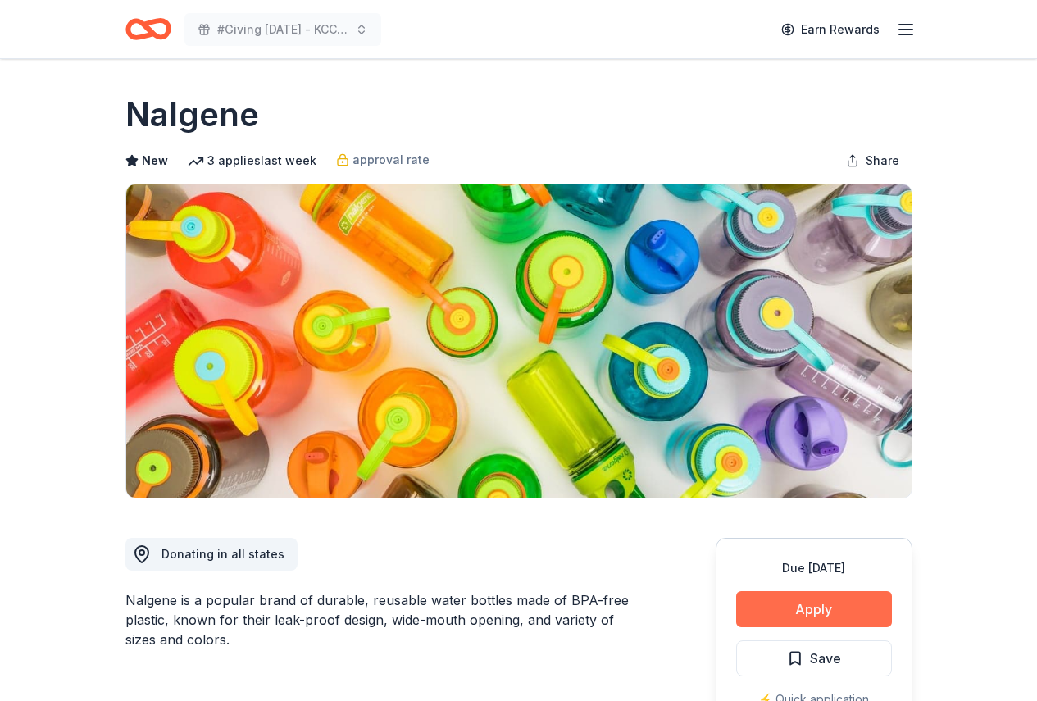
click at [818, 603] on button "Apply" at bounding box center [814, 609] width 156 height 36
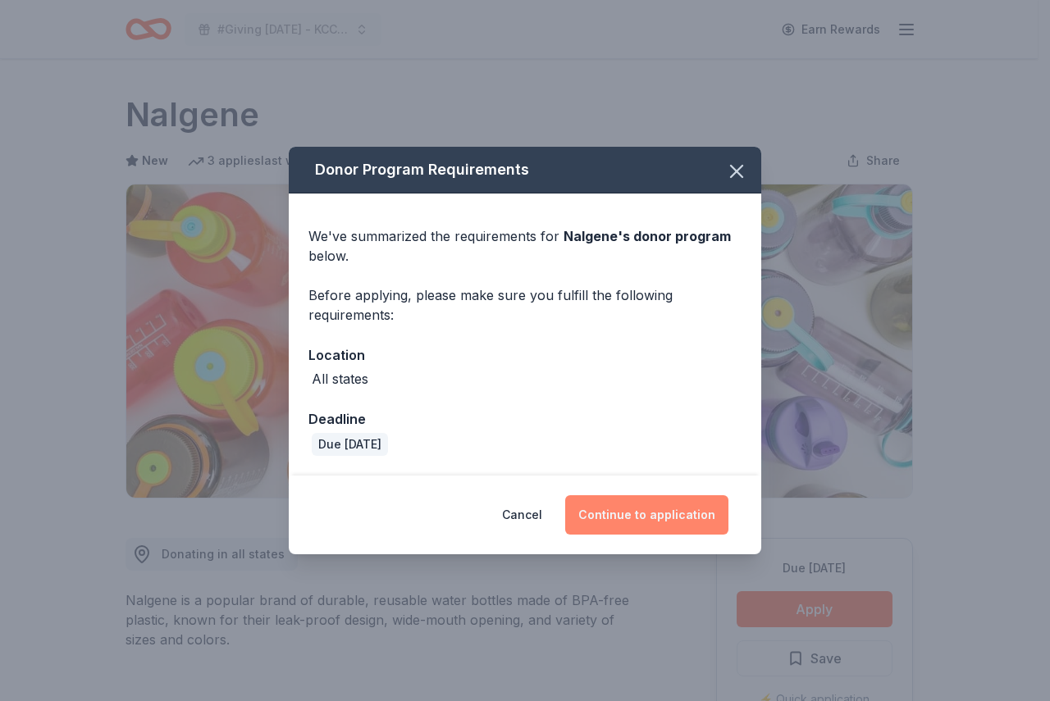
click at [649, 512] on button "Continue to application" at bounding box center [646, 514] width 163 height 39
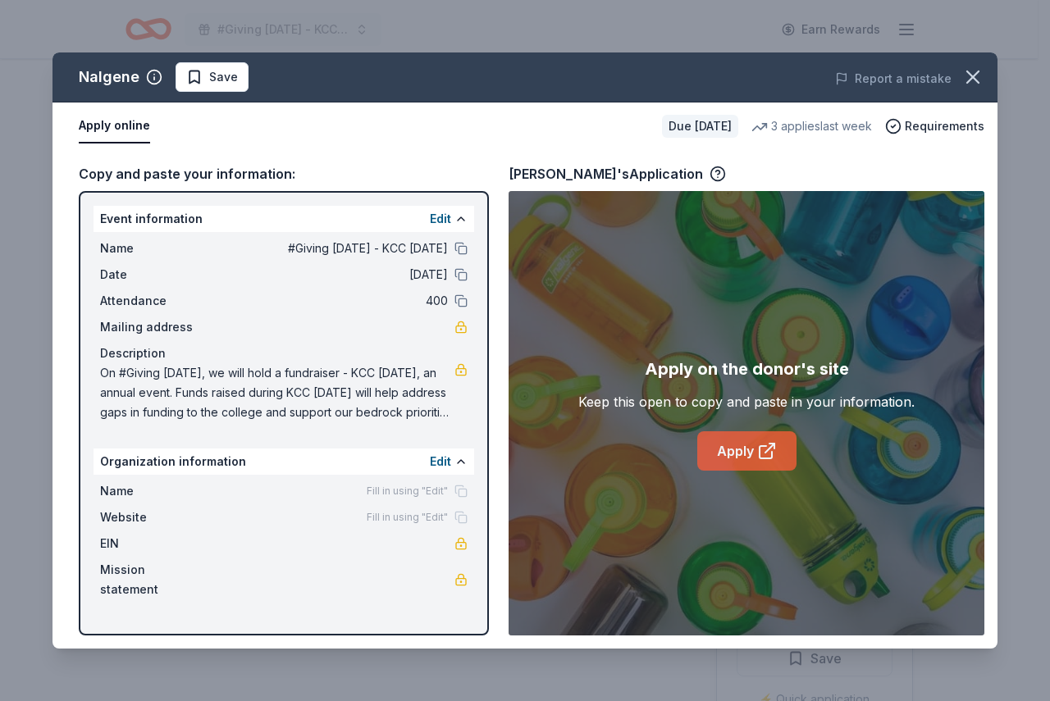
click at [739, 448] on link "Apply" at bounding box center [746, 450] width 99 height 39
